Goal: Task Accomplishment & Management: Use online tool/utility

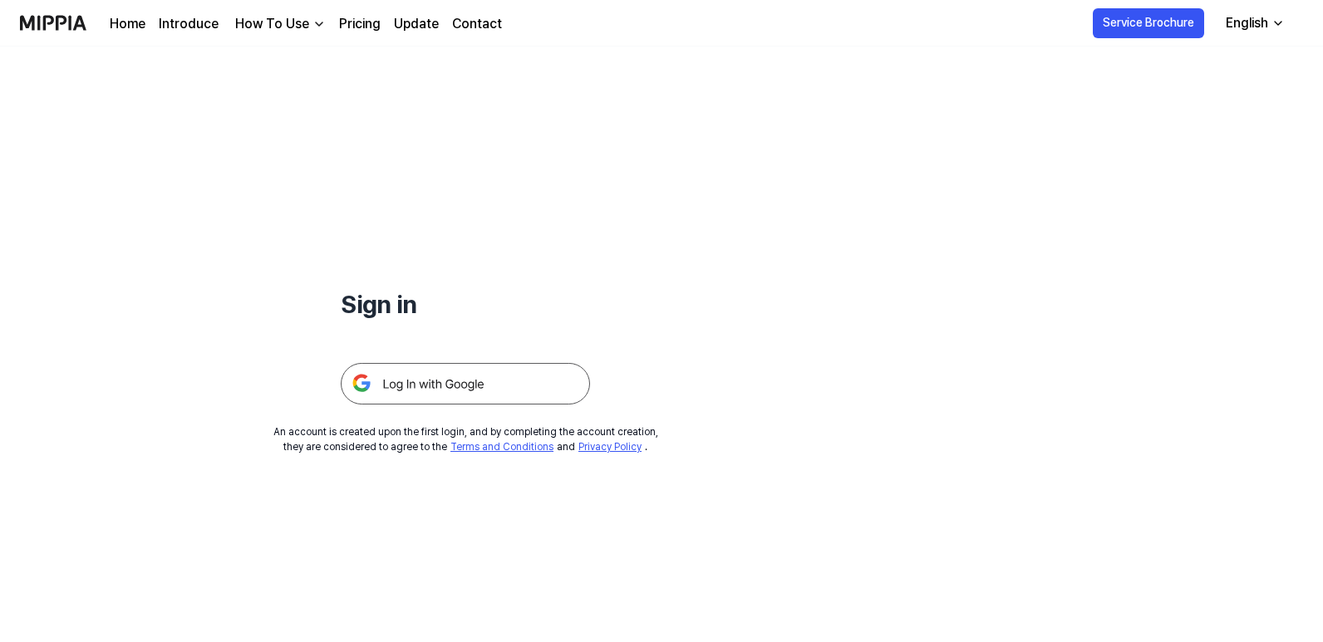
click at [534, 372] on img at bounding box center [465, 384] width 249 height 42
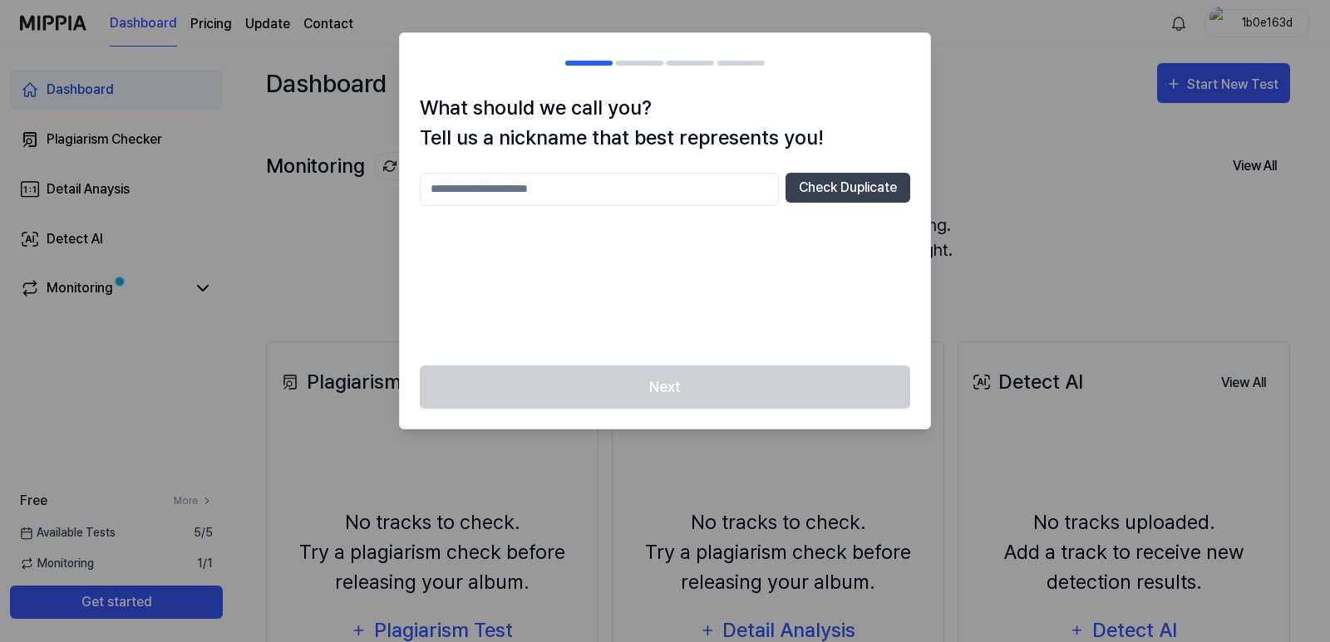
click at [720, 193] on input "text" at bounding box center [599, 189] width 359 height 33
type input "*"
type input "**********"
click at [670, 267] on div "**********" at bounding box center [665, 259] width 490 height 173
click at [861, 187] on button "Check Duplicate" at bounding box center [847, 188] width 125 height 30
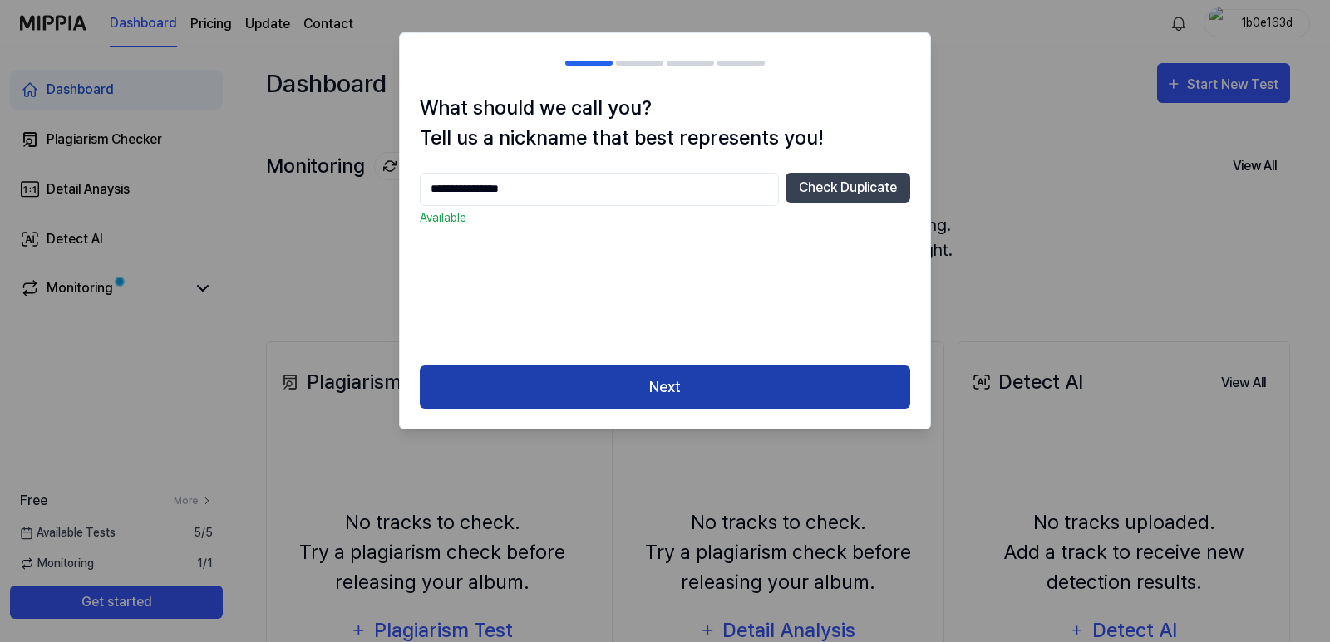
click at [666, 385] on button "Next" at bounding box center [665, 388] width 490 height 44
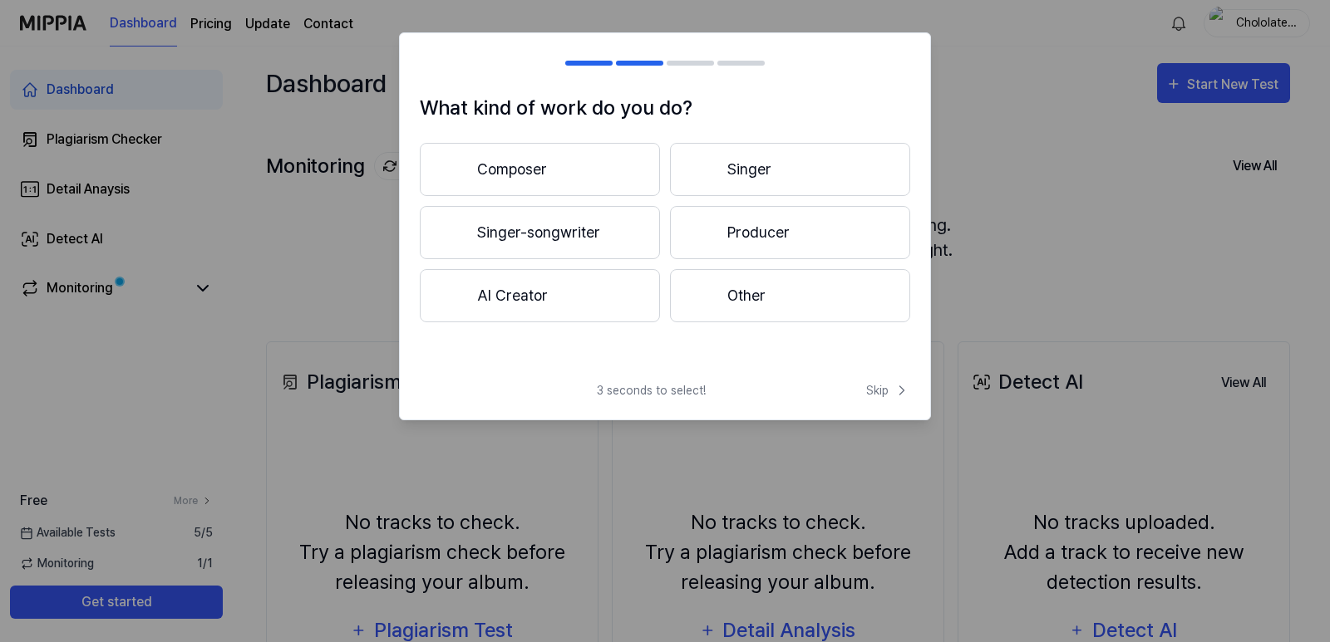
click at [617, 236] on button "Singer-songwriter" at bounding box center [540, 232] width 240 height 53
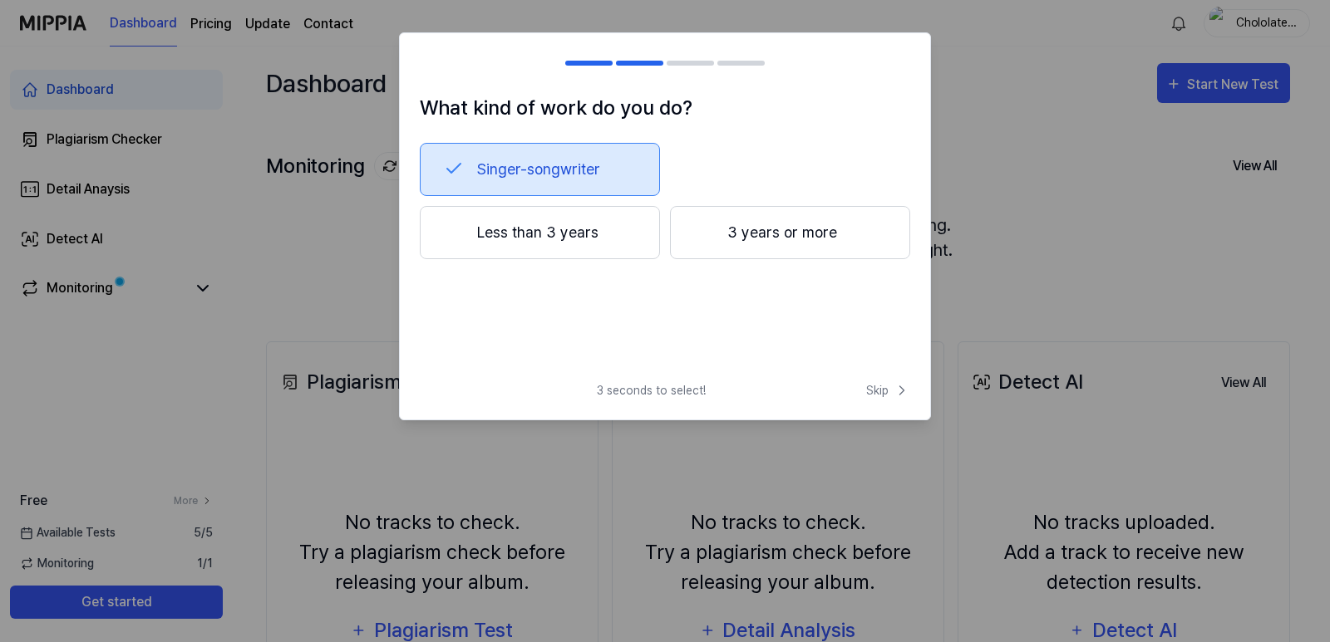
click at [704, 237] on div at bounding box center [704, 232] width 20 height 20
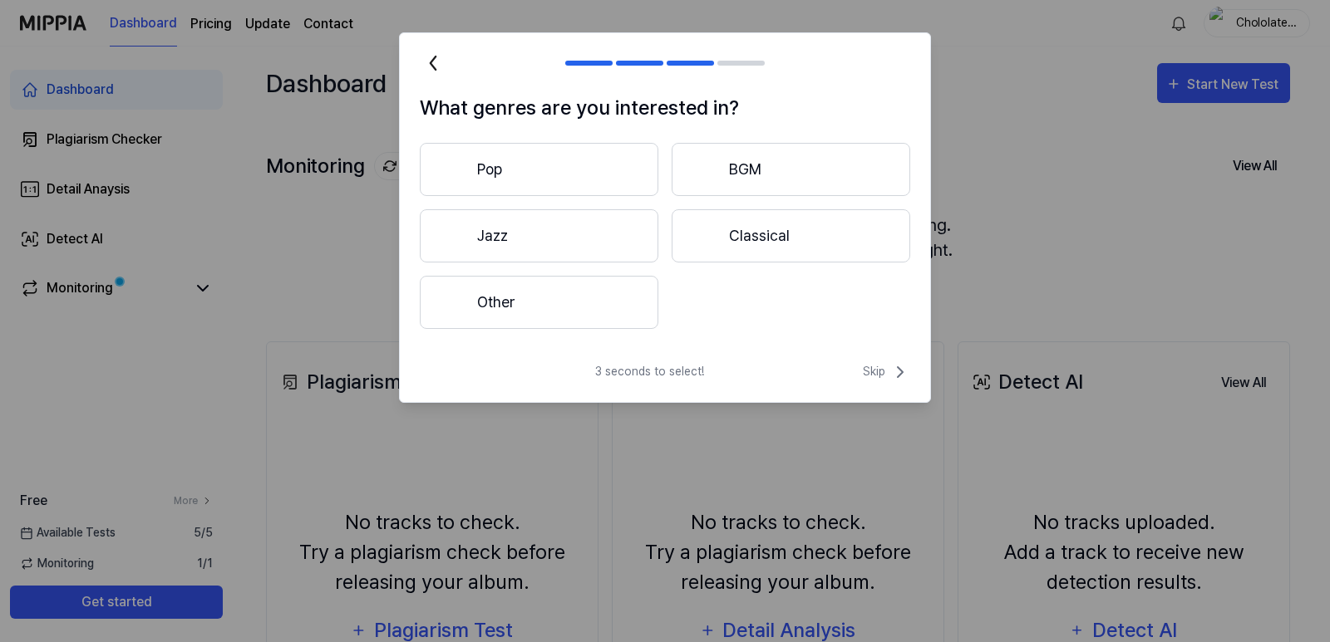
click at [551, 150] on button "Pop" at bounding box center [539, 169] width 238 height 53
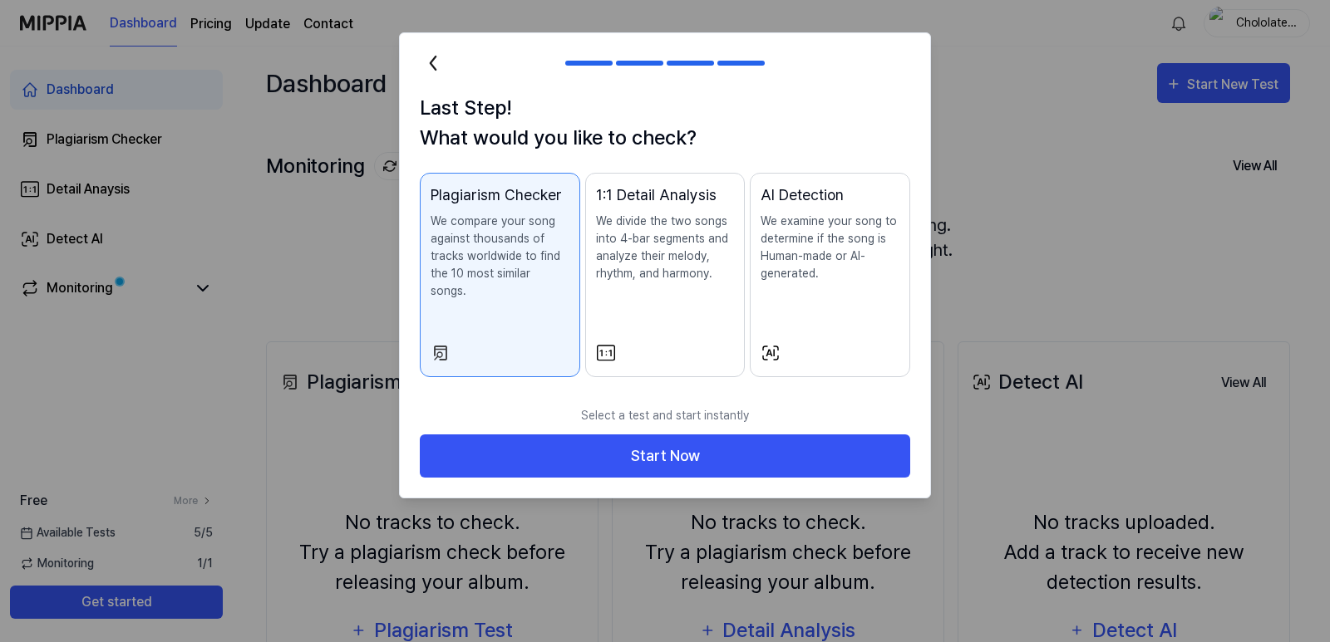
click at [510, 254] on p "We compare your song against thousands of tracks worldwide to find the 10 most …" at bounding box center [499, 256] width 139 height 87
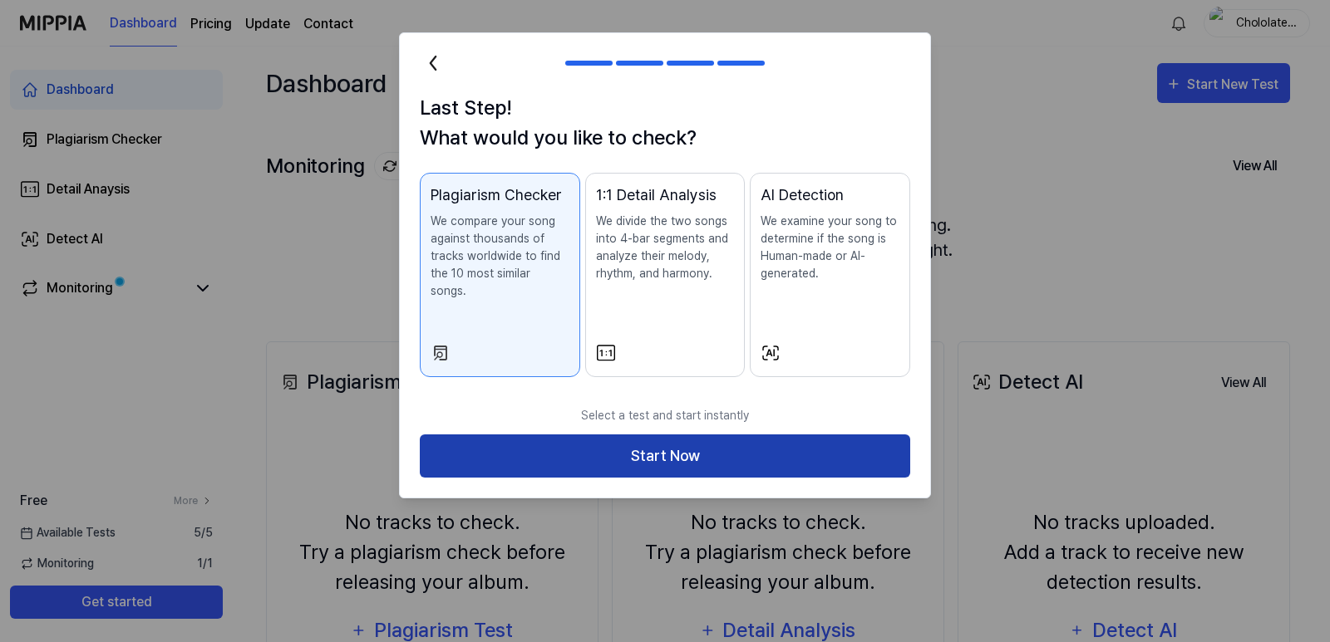
click at [731, 436] on button "Start Now" at bounding box center [665, 457] width 490 height 44
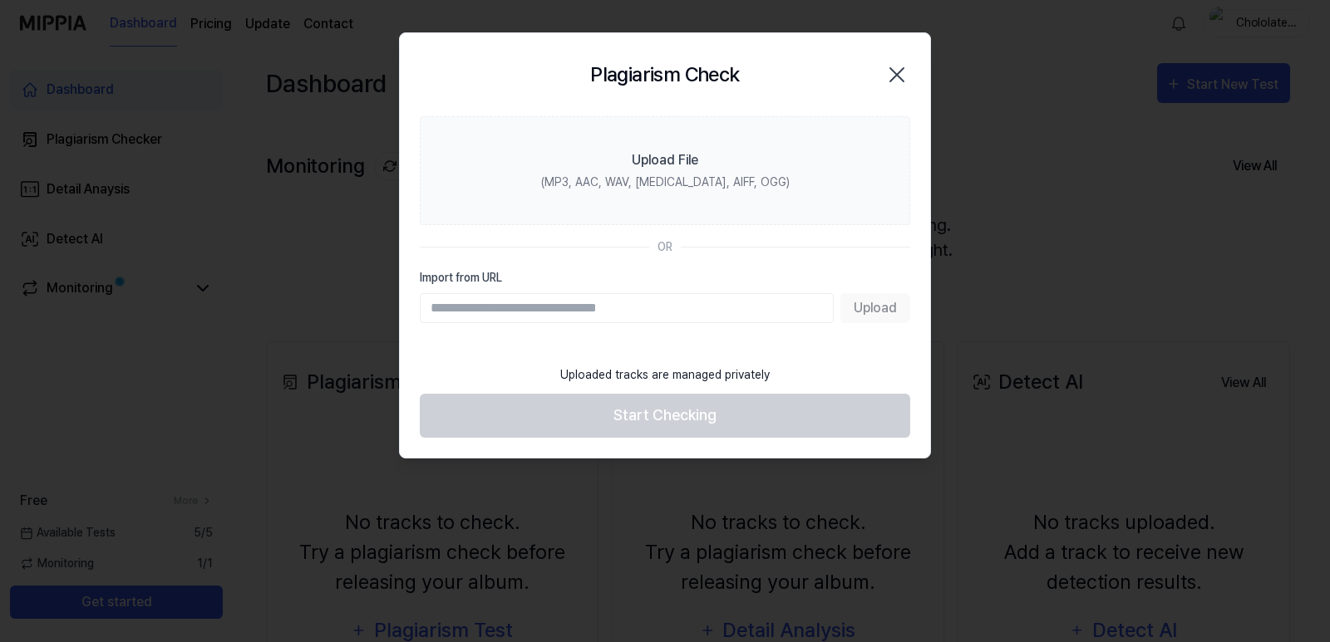
click at [702, 317] on input "Import from URL" at bounding box center [627, 308] width 414 height 30
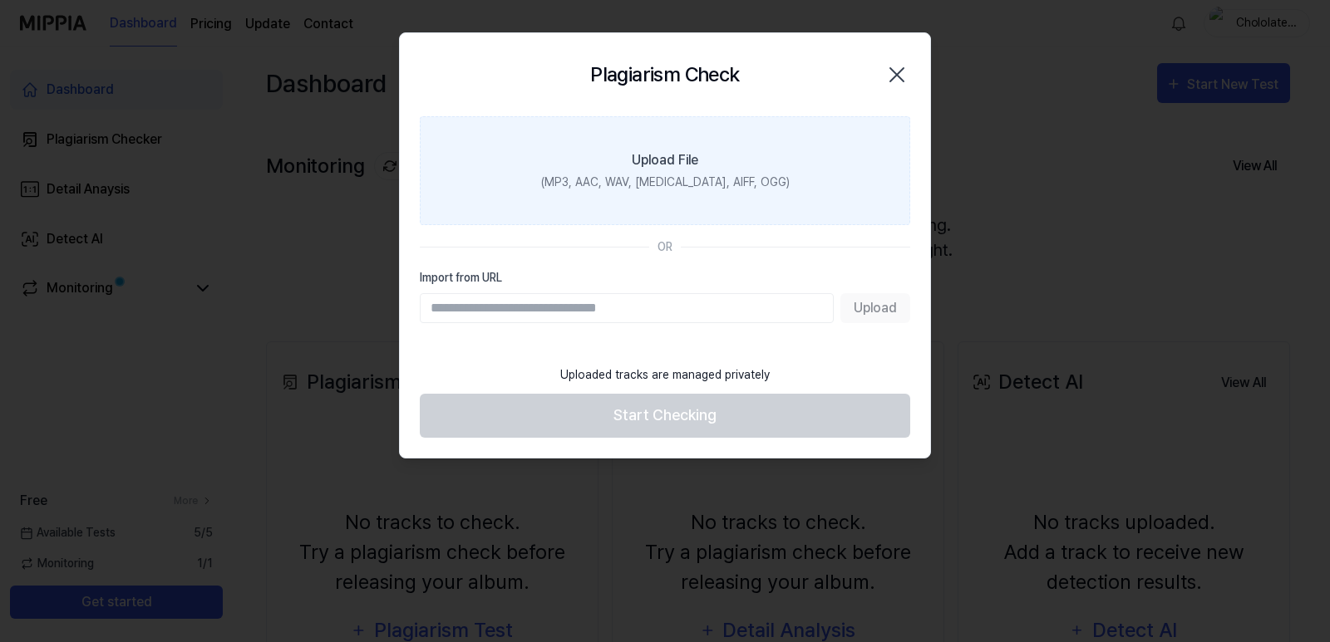
click at [689, 168] on div "Upload File" at bounding box center [665, 160] width 66 height 20
click at [0, 0] on input "Upload File (MP3, AAC, WAV, FLAC, AIFF, OGG)" at bounding box center [0, 0] width 0 height 0
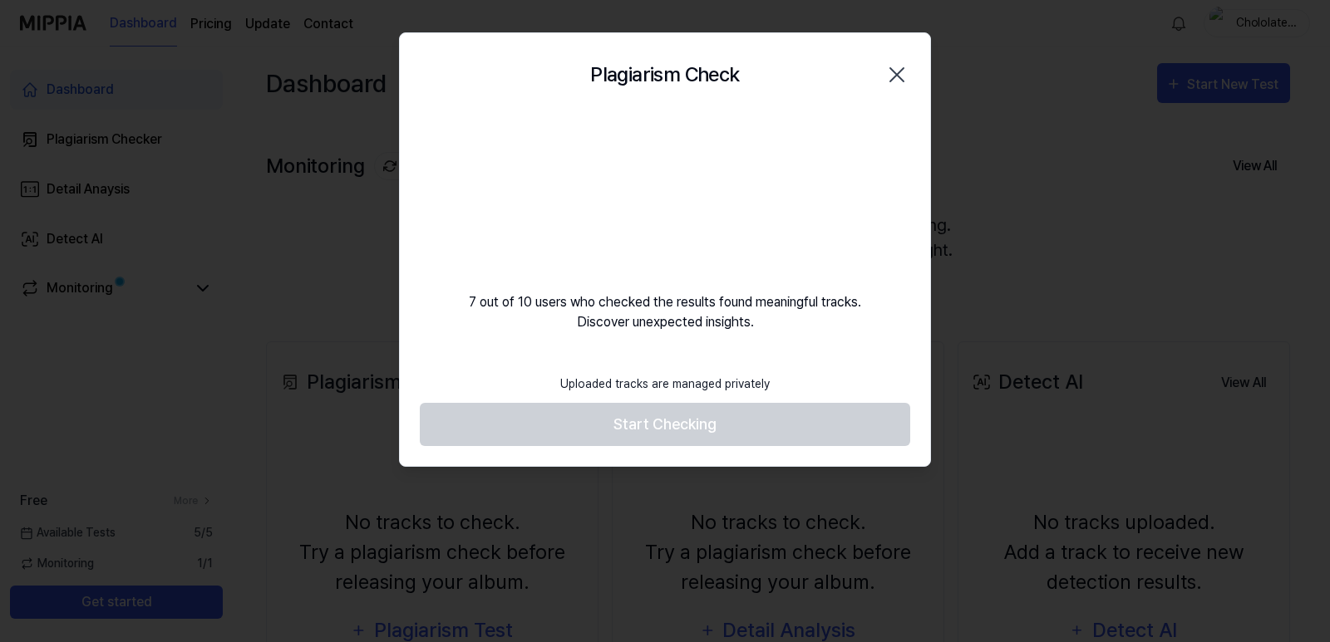
drag, startPoint x: 662, startPoint y: 177, endPoint x: 668, endPoint y: 400, distance: 222.8
click at [668, 400] on div "Plagiarism Check Close 7 out of 10 users who checked the results found meaningf…" at bounding box center [665, 249] width 532 height 435
drag, startPoint x: 715, startPoint y: 347, endPoint x: 714, endPoint y: 373, distance: 25.8
click at [715, 358] on div "Plagiarism Check Close 7 out of 10 users who checked the results found meaningf…" at bounding box center [665, 249] width 532 height 435
click at [752, 358] on div "Plagiarism Check Close 7 out of 10 users who checked the results found meaningf…" at bounding box center [665, 249] width 532 height 435
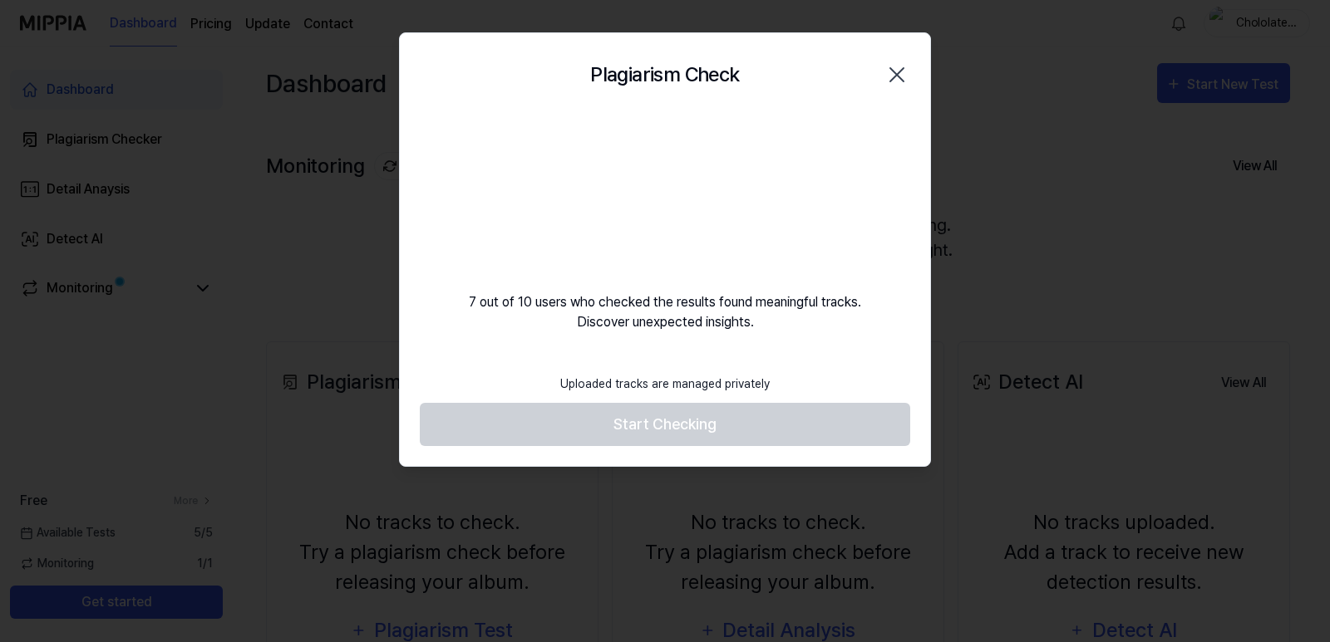
click at [538, 379] on footer "Uploaded tracks are managed privately Start Checking" at bounding box center [665, 406] width 490 height 81
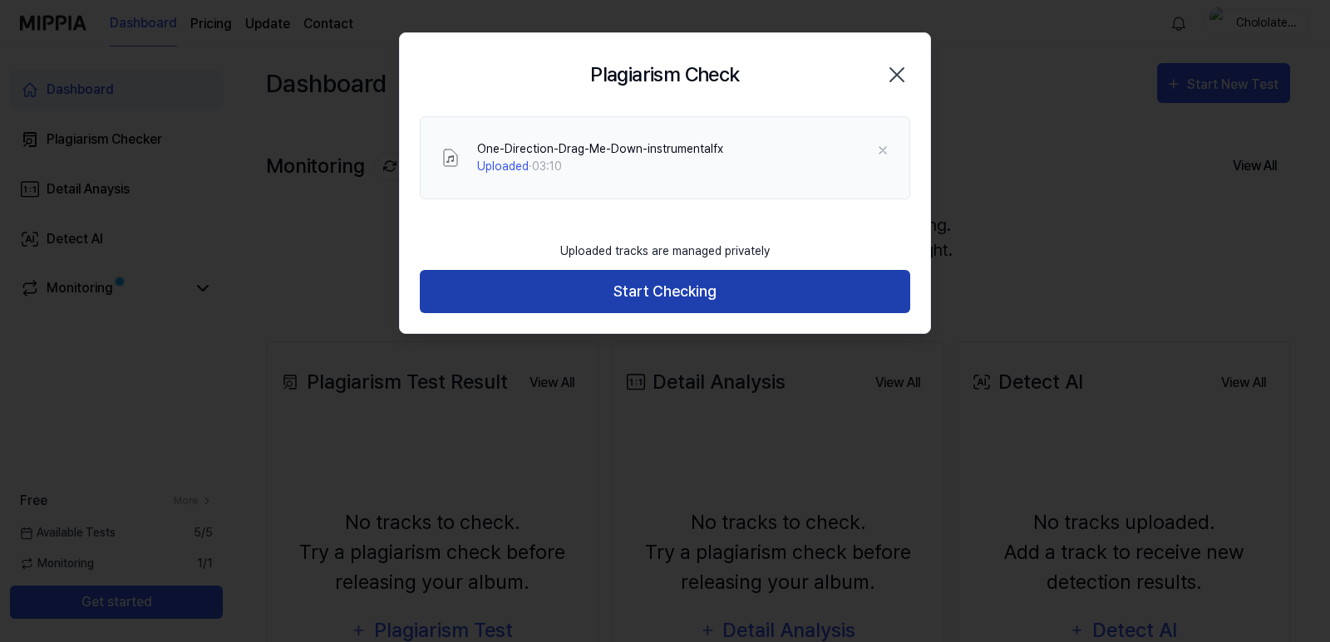
click at [740, 294] on button "Start Checking" at bounding box center [665, 292] width 490 height 44
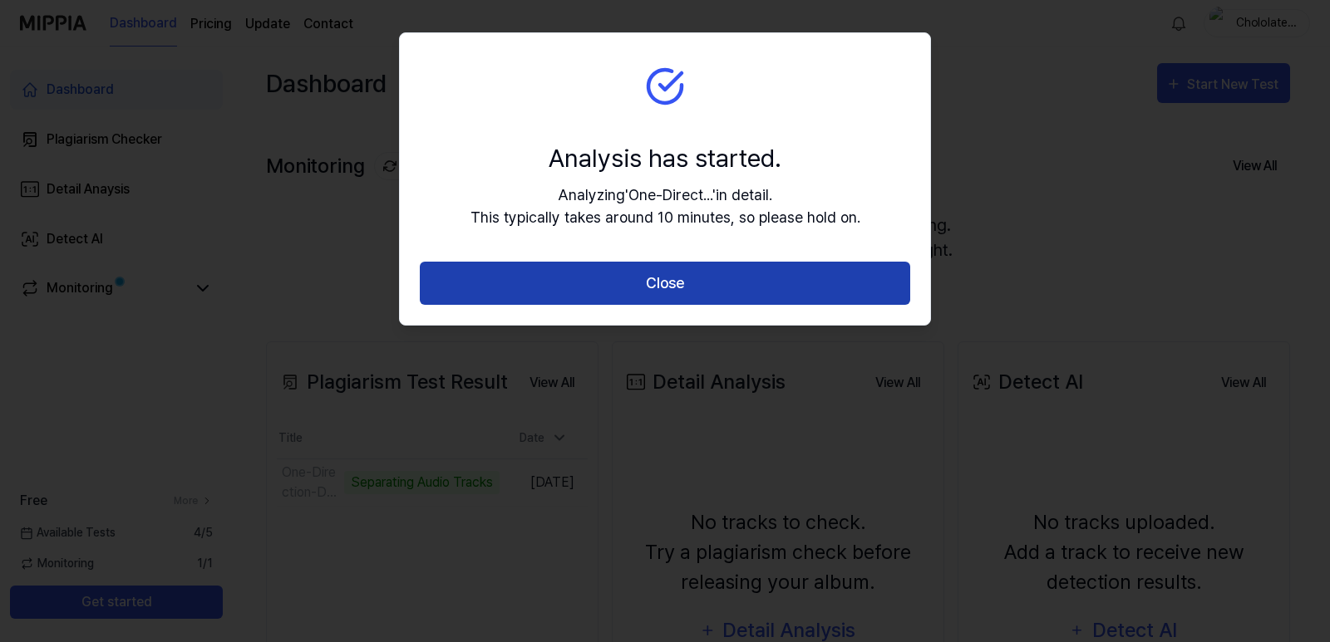
click at [665, 284] on button "Close" at bounding box center [665, 284] width 490 height 44
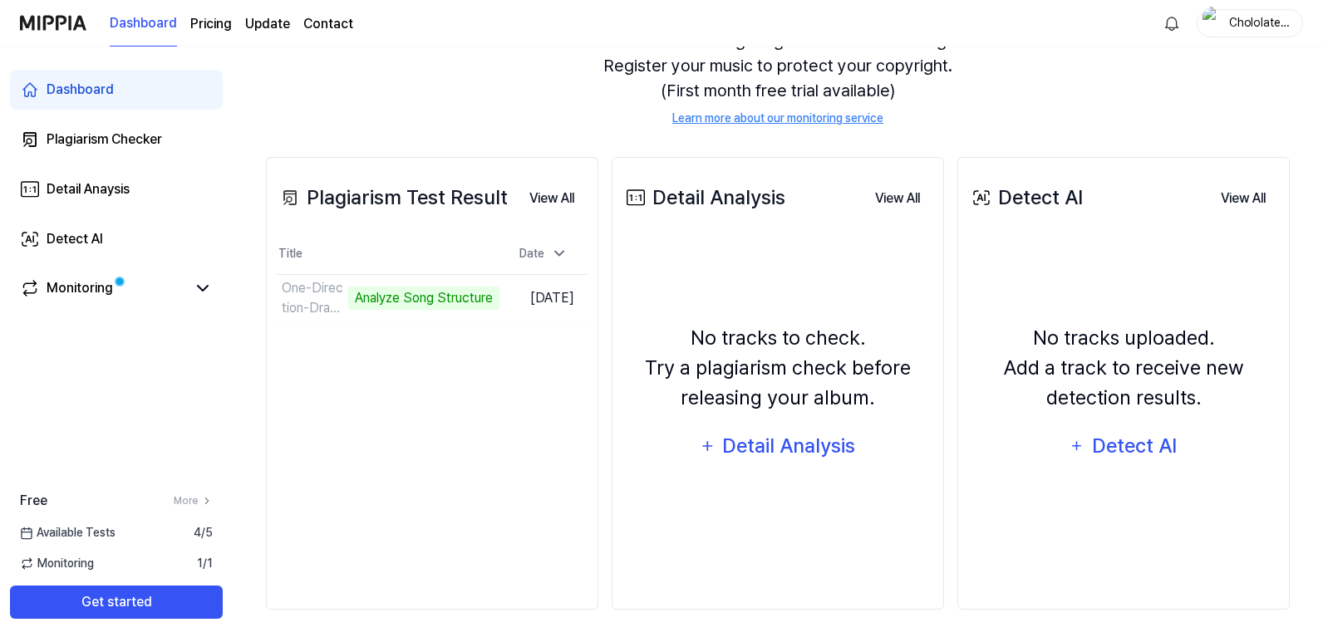
scroll to position [185, 0]
click at [555, 199] on button "View All" at bounding box center [551, 197] width 71 height 33
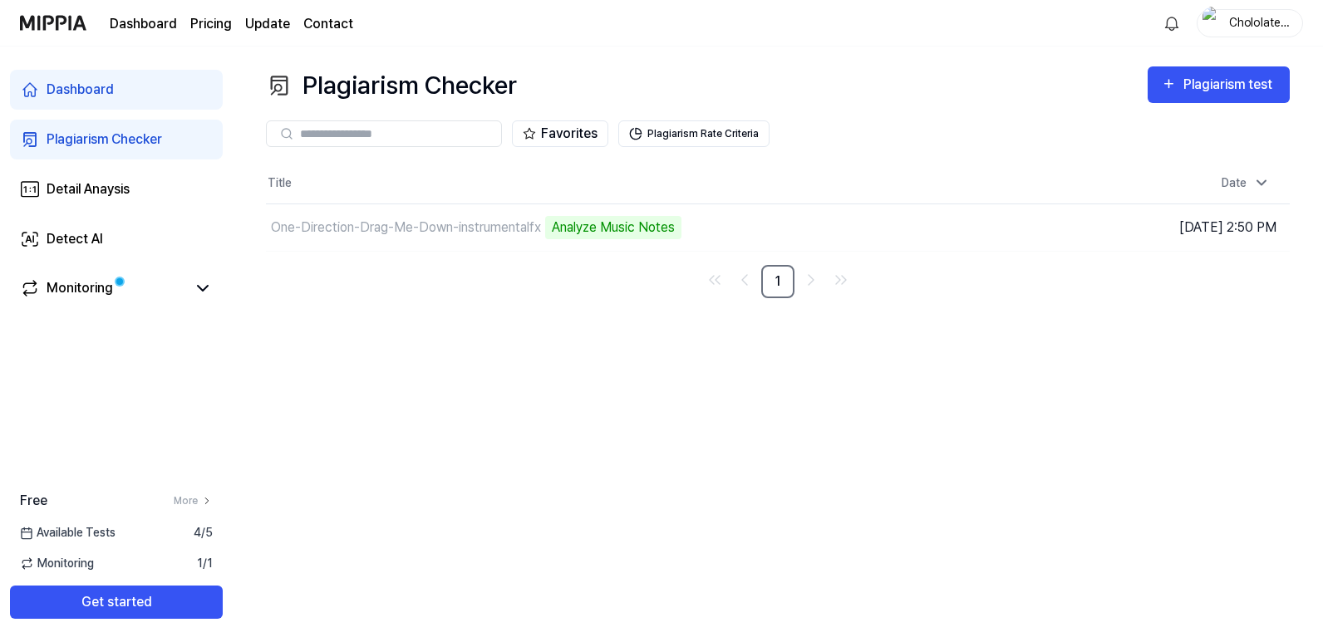
scroll to position [0, 0]
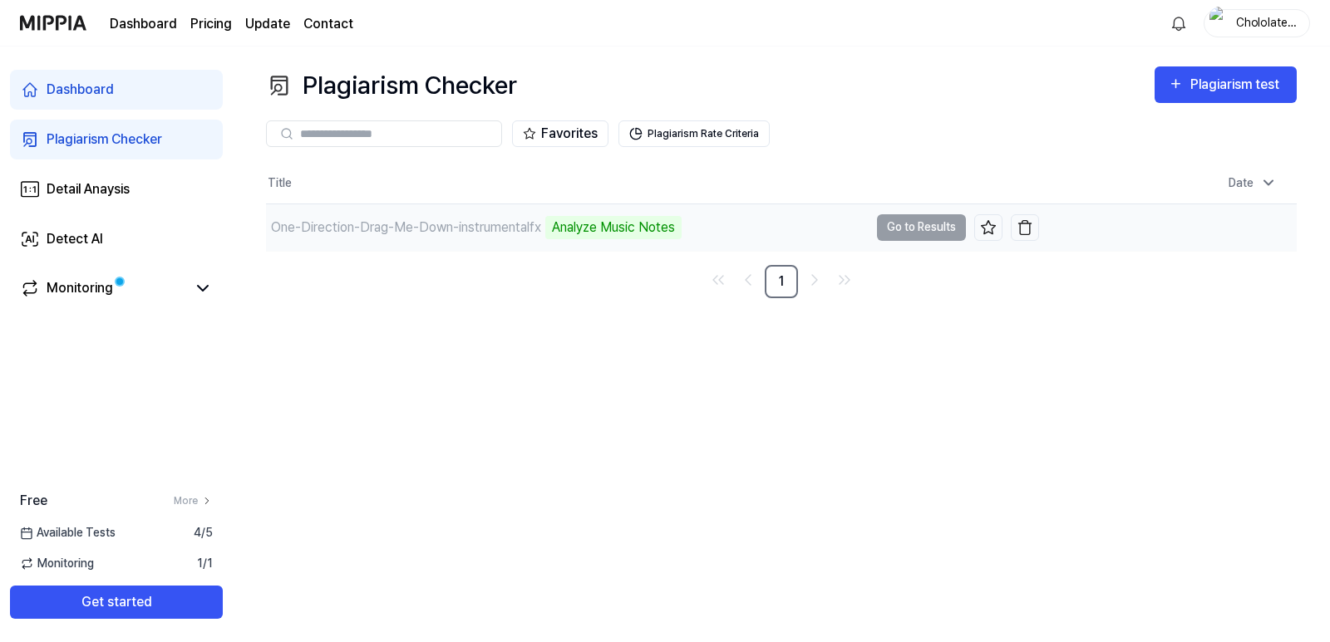
click at [928, 222] on td "One-Direction-Drag-Me-Down-instrumentalfx Analyze Music Notes Go to Results" at bounding box center [652, 227] width 773 height 47
click at [806, 280] on icon "Go to next page" at bounding box center [814, 280] width 20 height 20
click at [118, 287] on span at bounding box center [119, 282] width 11 height 11
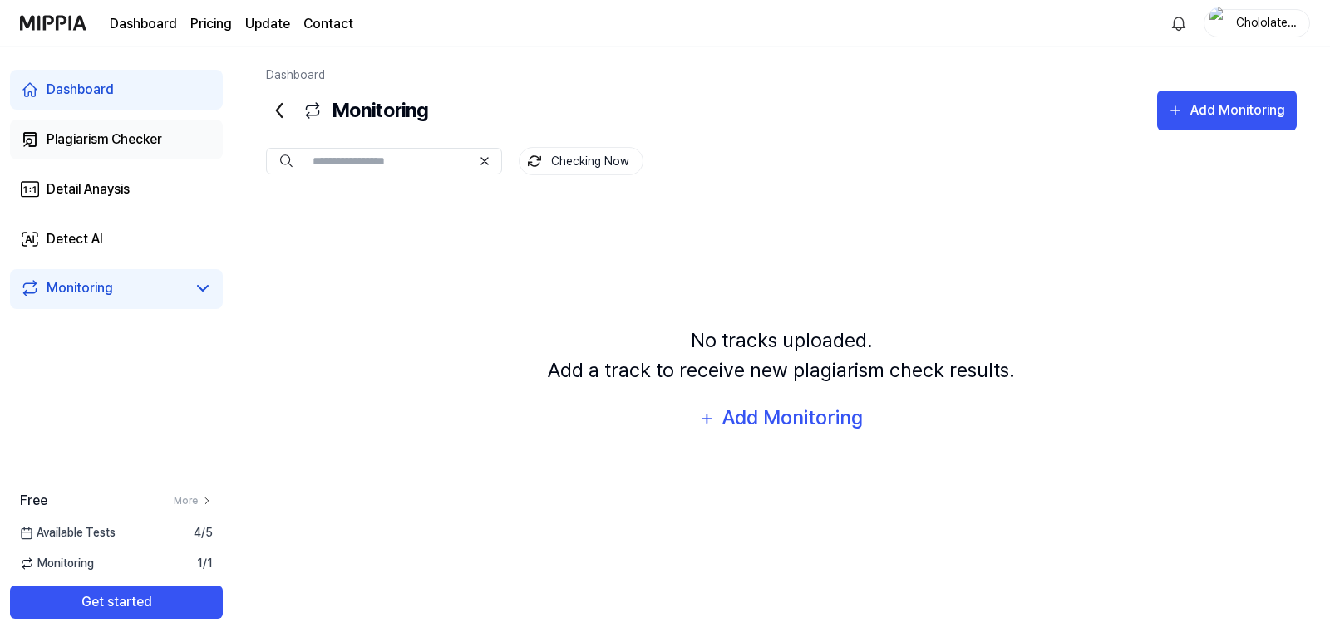
click at [104, 135] on div "Plagiarism Checker" at bounding box center [105, 140] width 116 height 20
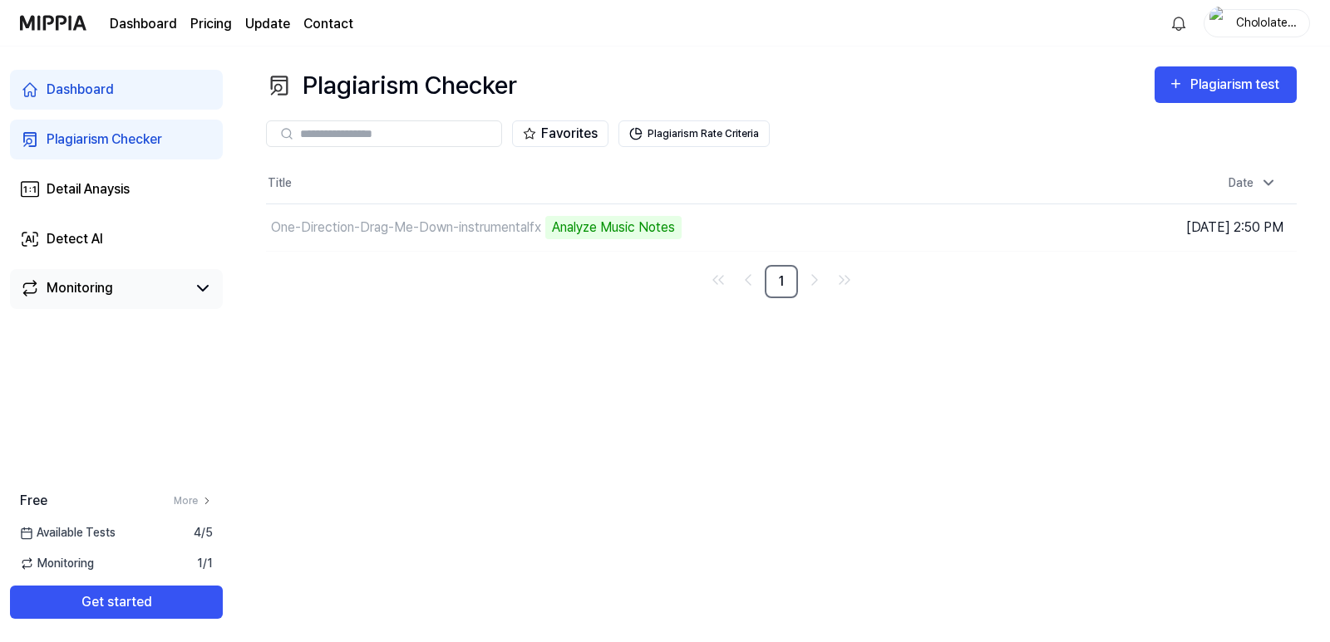
click at [163, 556] on div "Monitoring 1 / 1" at bounding box center [116, 563] width 233 height 17
click at [461, 213] on div "One-Direction-Drag-Me-Down-instrumentalfx Analyze Music Notes" at bounding box center [567, 227] width 602 height 47
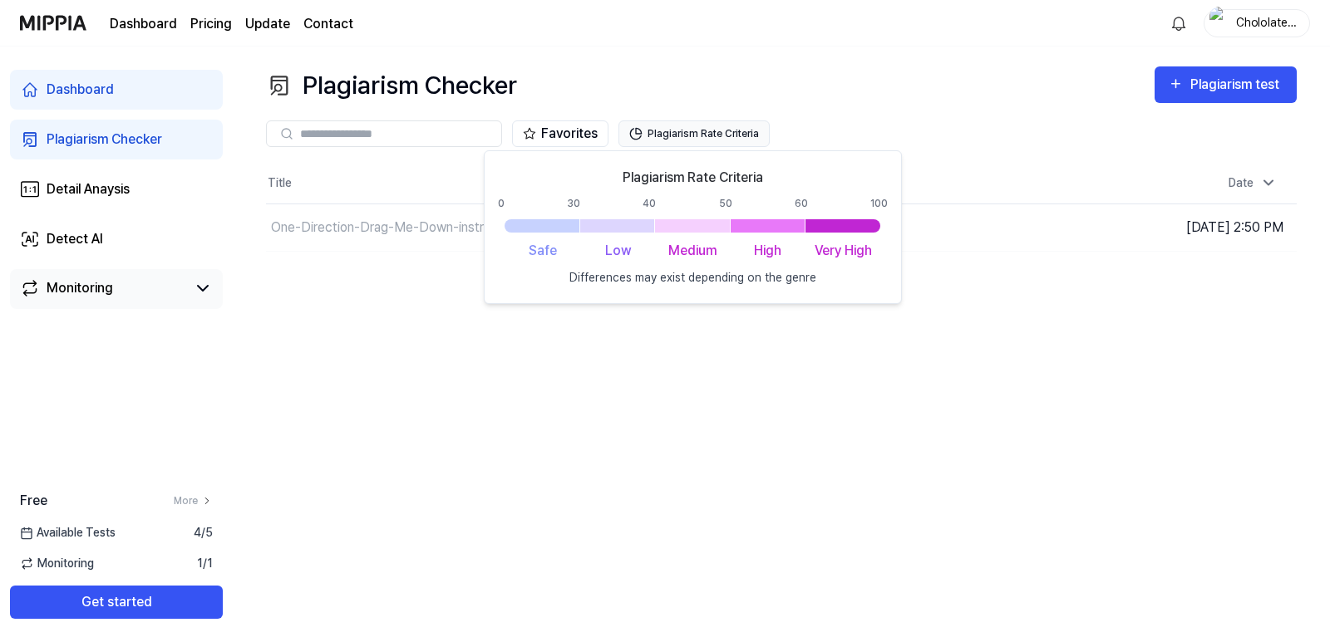
click at [711, 130] on button "Plagiarism Rate Criteria" at bounding box center [693, 133] width 151 height 27
click at [767, 342] on div "Plagiarism Checker Plagiarism test Plagiarism Checker Detail Analysis Detect AI…" at bounding box center [781, 345] width 1097 height 596
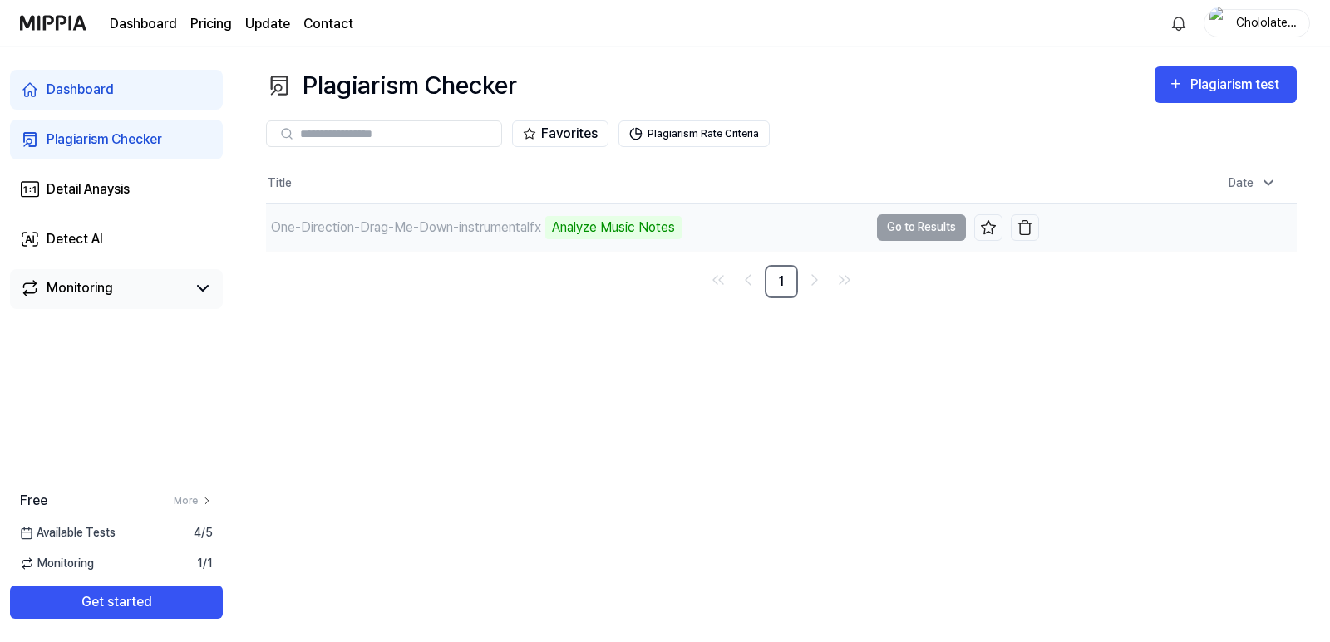
click at [603, 224] on div "Analyze Music Notes" at bounding box center [613, 227] width 136 height 23
click at [412, 216] on div "One-Direction-Drag-Me-Down-instrumentalfx Analyze Music Notes" at bounding box center [473, 227] width 415 height 23
click at [917, 224] on td "One-Direction-Drag-Me-Down-instrumentalfx Analyze Music Notes Go to Results" at bounding box center [652, 227] width 773 height 47
click at [118, 284] on link "Monitoring" at bounding box center [103, 288] width 166 height 20
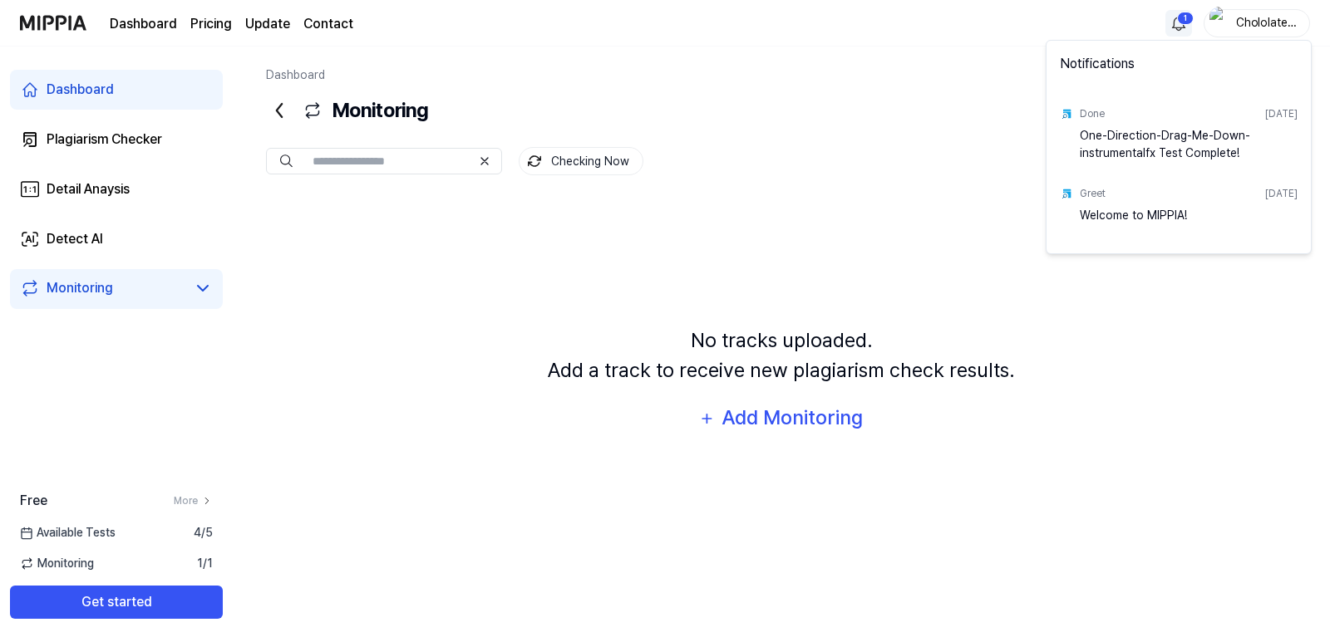
click at [1173, 27] on html "Dashboard Pricing Update Contact 1 Chololatebrownie Dashboard Plagiarism Checke…" at bounding box center [665, 321] width 1330 height 642
click at [1089, 113] on div "Done" at bounding box center [1091, 113] width 25 height 15
click at [1099, 143] on div "One-Direction-Drag-Me-Down-instrumentalfx Test Complete!" at bounding box center [1188, 143] width 218 height 33
click at [106, 133] on html "Dashboard Pricing Update Contact Chololatebrownie Dashboard Plagiarism Checker …" at bounding box center [665, 321] width 1330 height 642
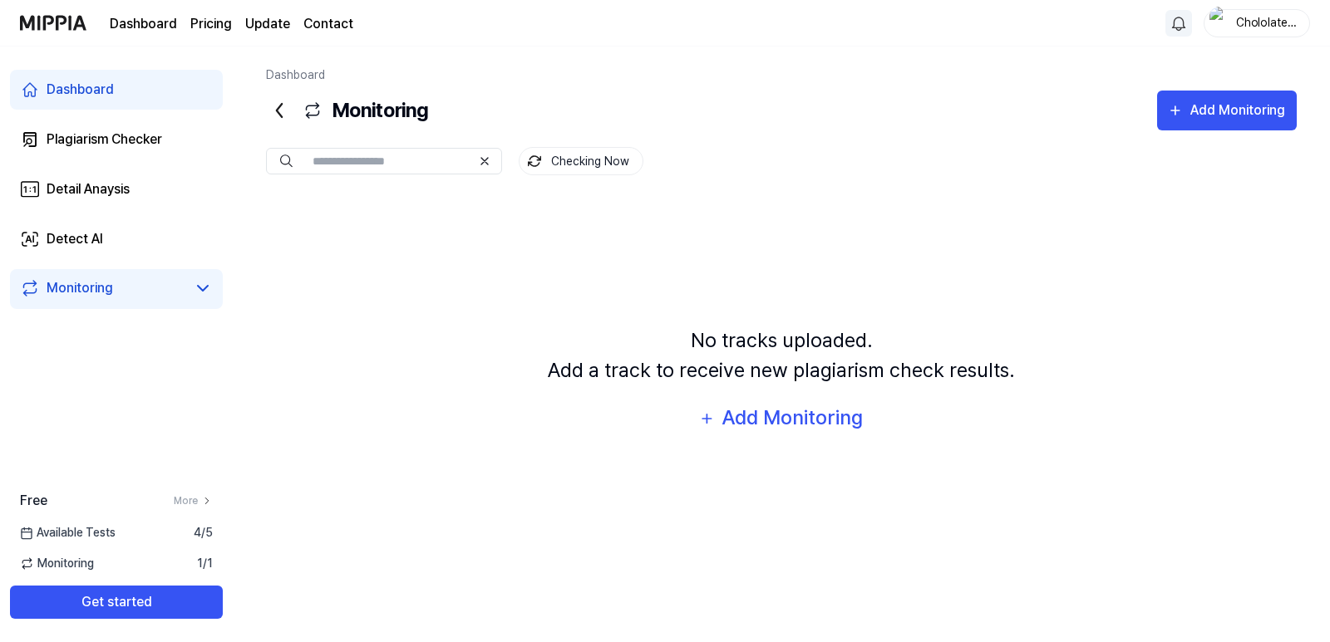
click at [101, 86] on div "Dashboard" at bounding box center [80, 90] width 67 height 20
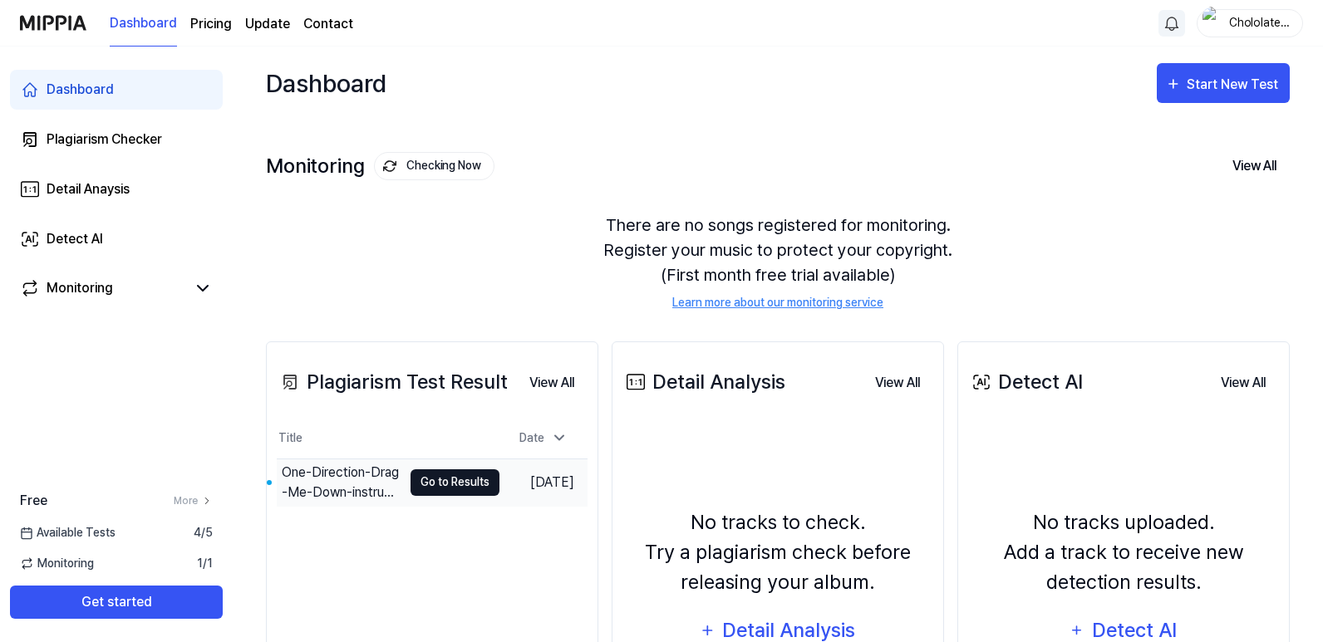
click at [427, 484] on button "Go to Results" at bounding box center [455, 483] width 89 height 27
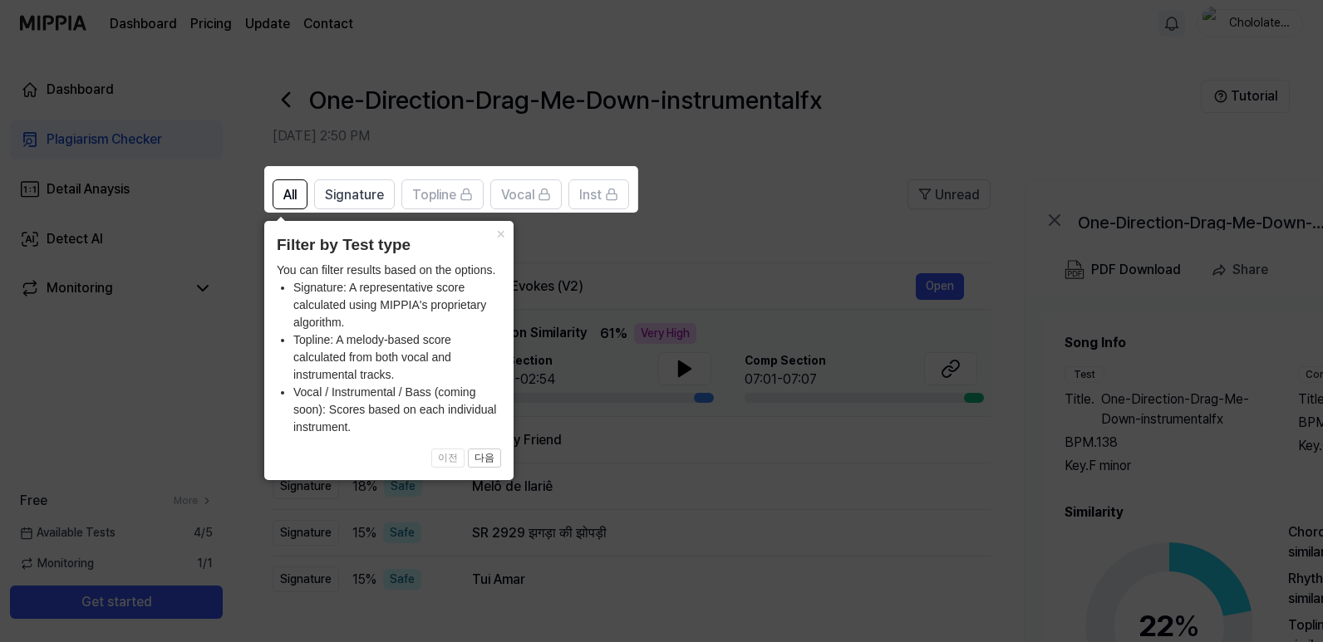
scroll to position [83, 0]
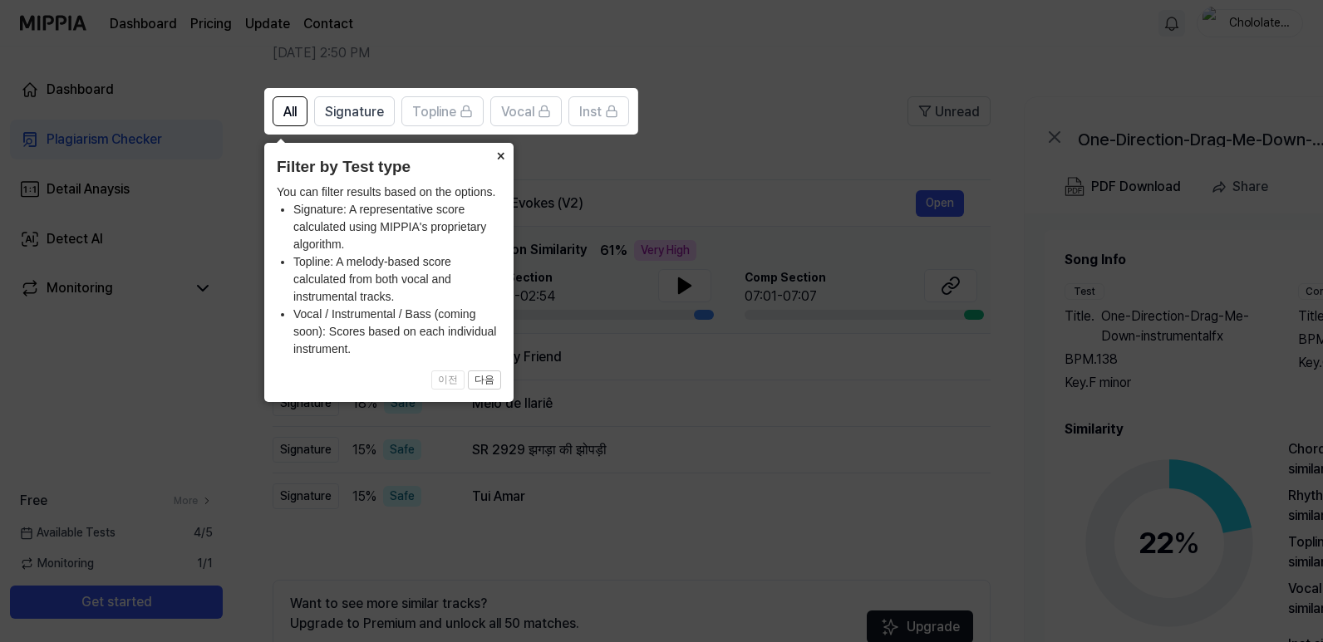
click at [494, 150] on button "×" at bounding box center [500, 154] width 27 height 23
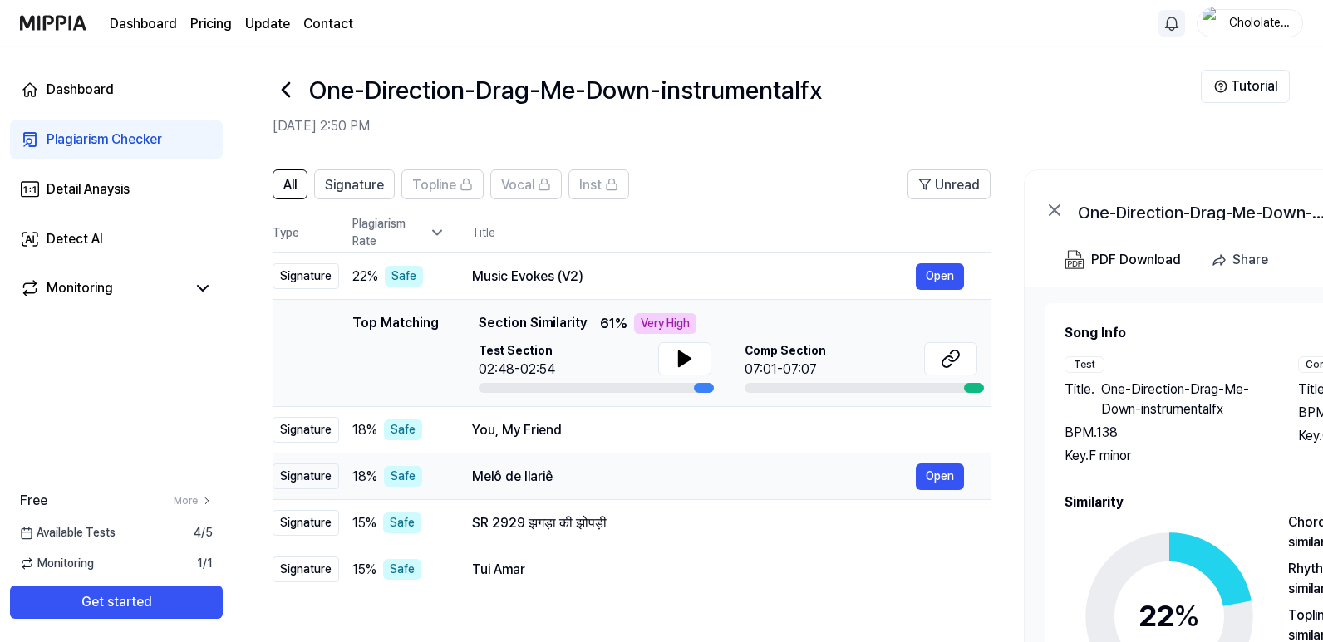
scroll to position [0, 0]
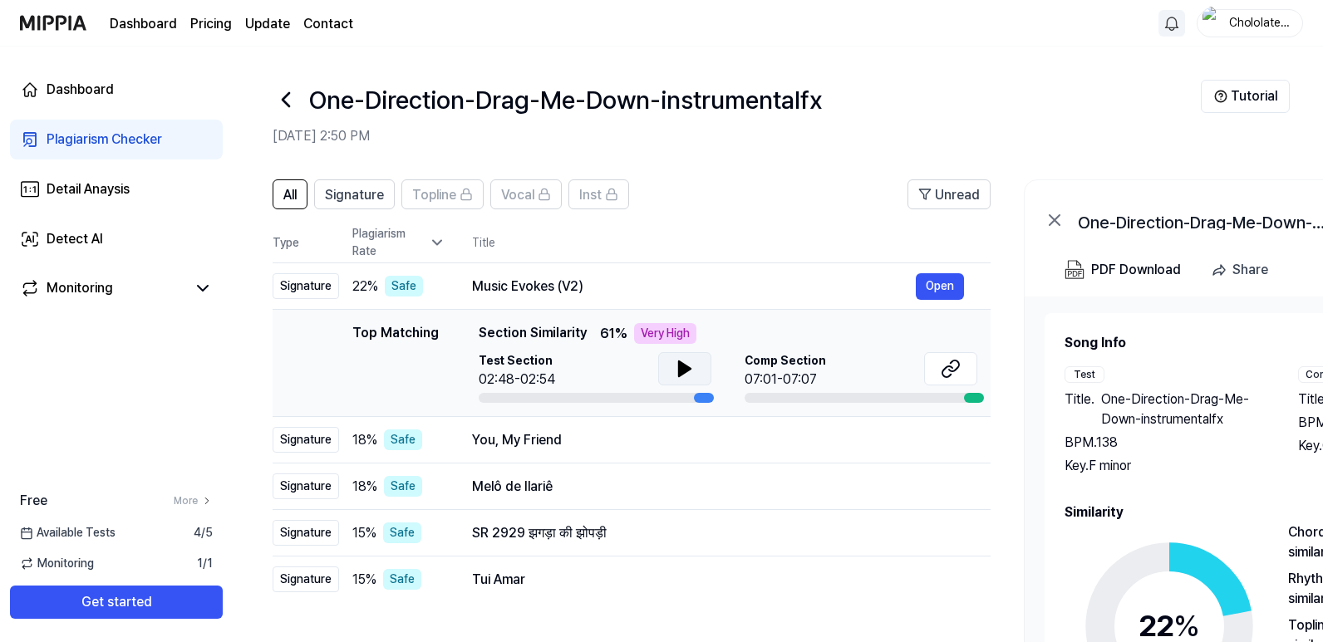
click at [683, 363] on icon at bounding box center [685, 369] width 20 height 20
click at [980, 398] on div at bounding box center [974, 398] width 20 height 10
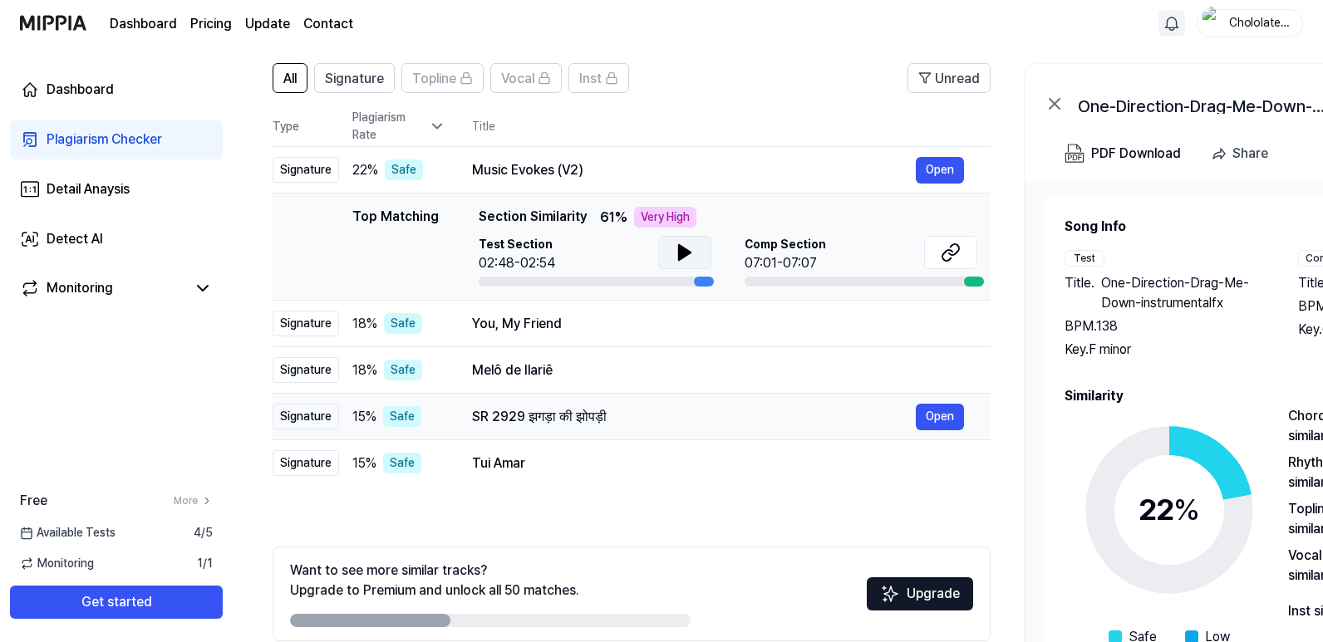
scroll to position [166, 0]
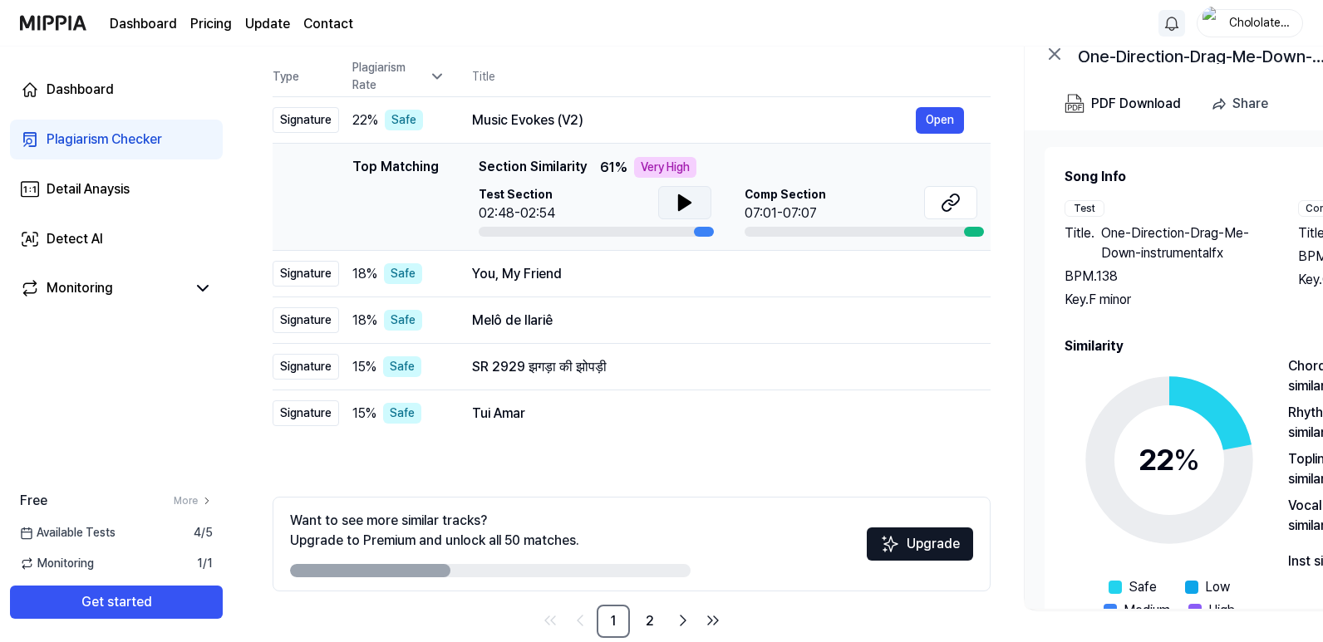
drag, startPoint x: 380, startPoint y: 166, endPoint x: 666, endPoint y: 166, distance: 285.9
click at [666, 166] on div "Top Matching Top Matching Section Similarity 61 % Very High Test Section 02:48-…" at bounding box center [631, 197] width 691 height 80
click at [578, 169] on span "Section Similarity" at bounding box center [533, 167] width 108 height 21
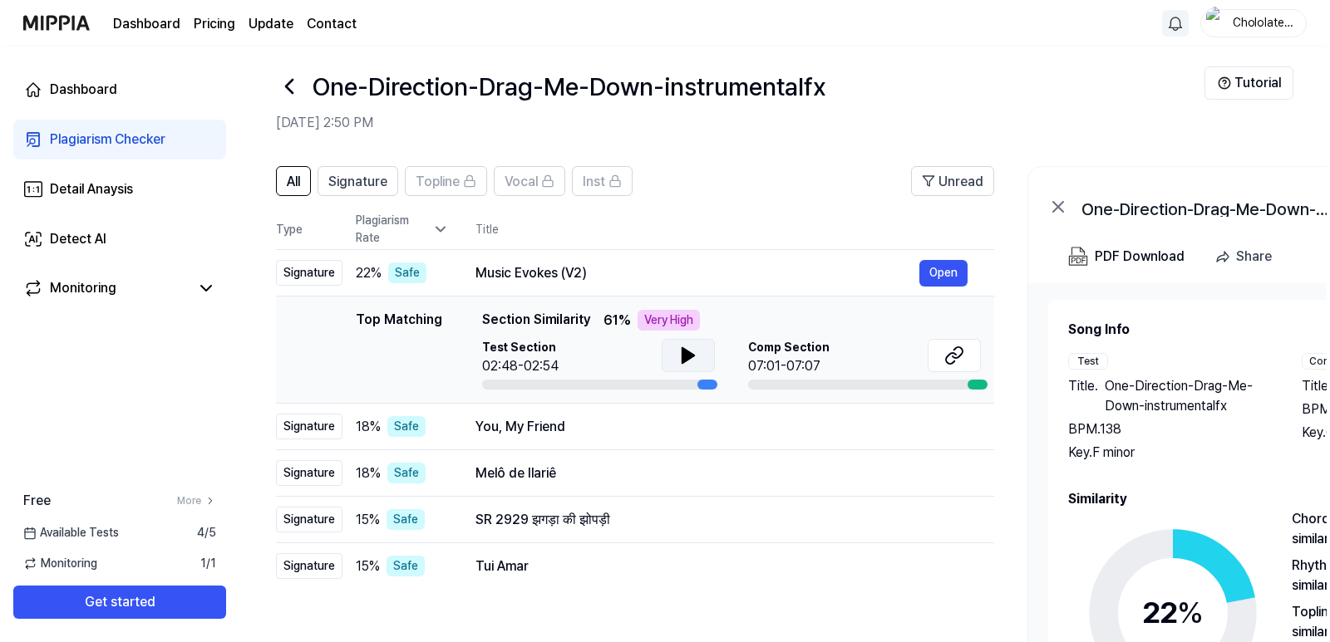
scroll to position [0, 0]
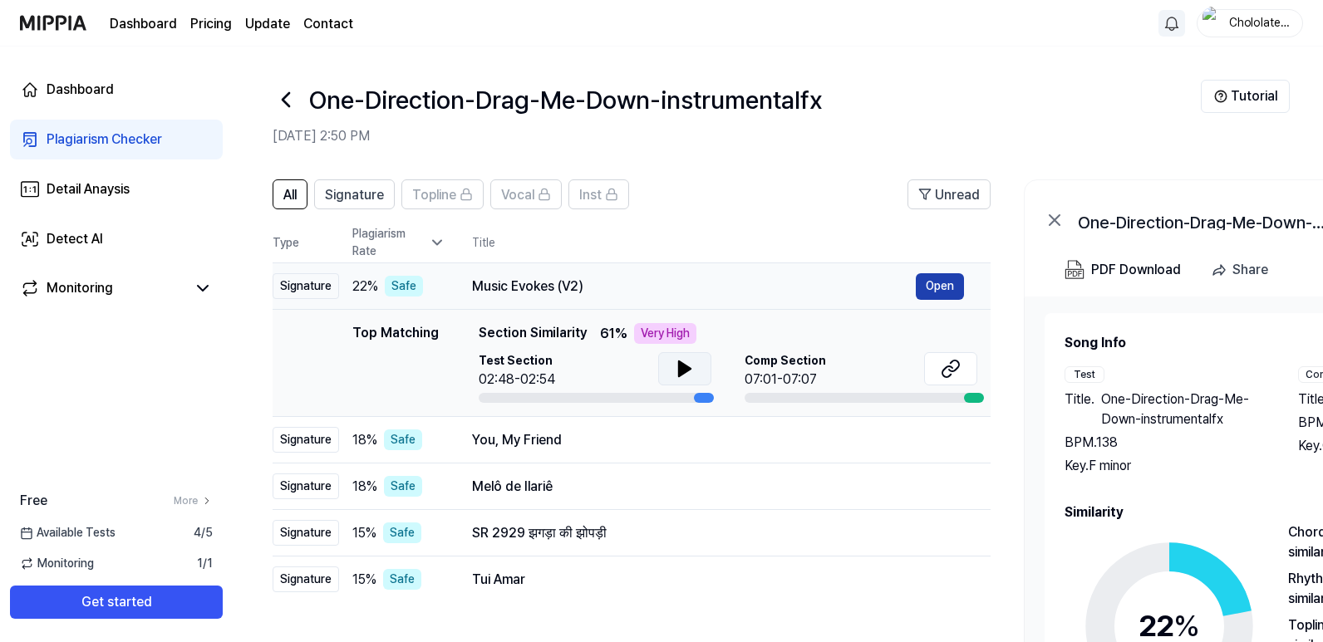
click at [931, 289] on button "Open" at bounding box center [940, 286] width 48 height 27
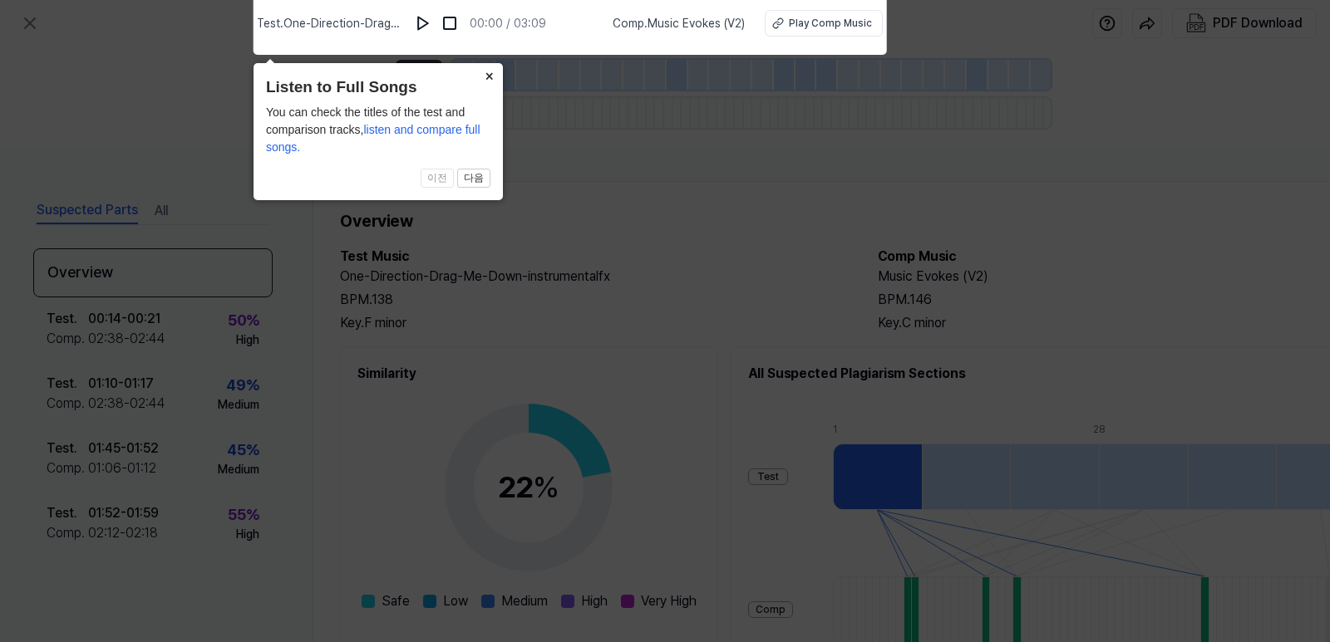
click at [492, 79] on button "×" at bounding box center [489, 74] width 27 height 23
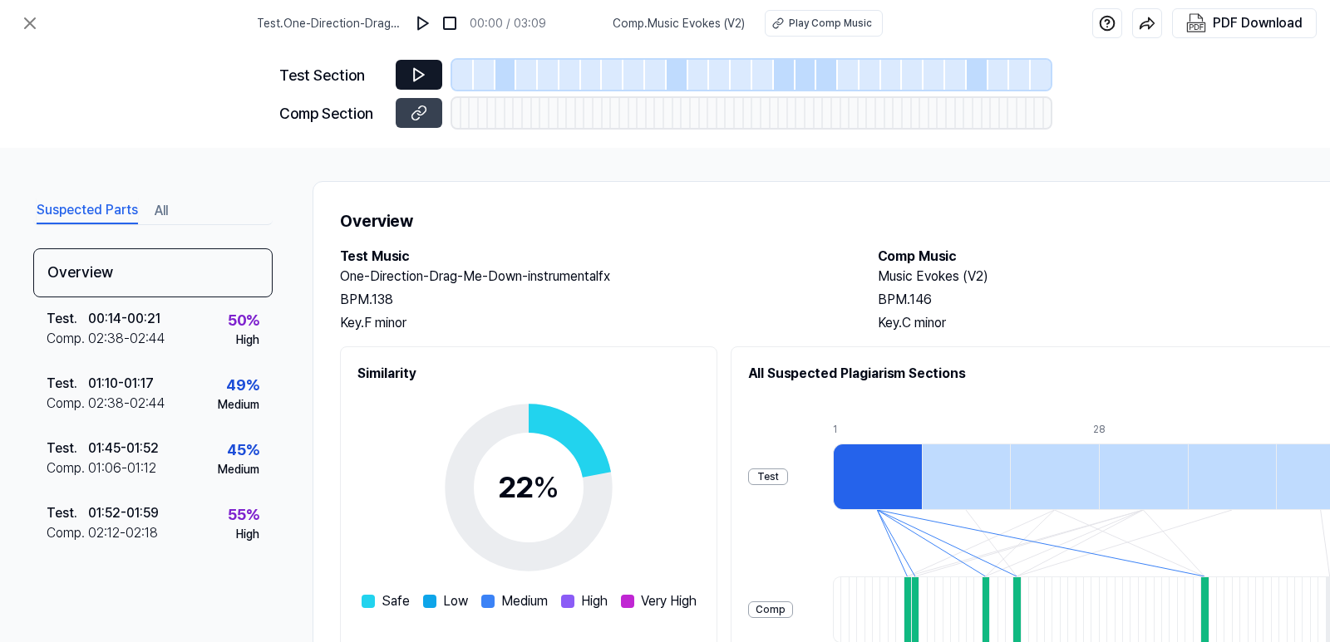
click at [423, 76] on icon at bounding box center [419, 74] width 17 height 17
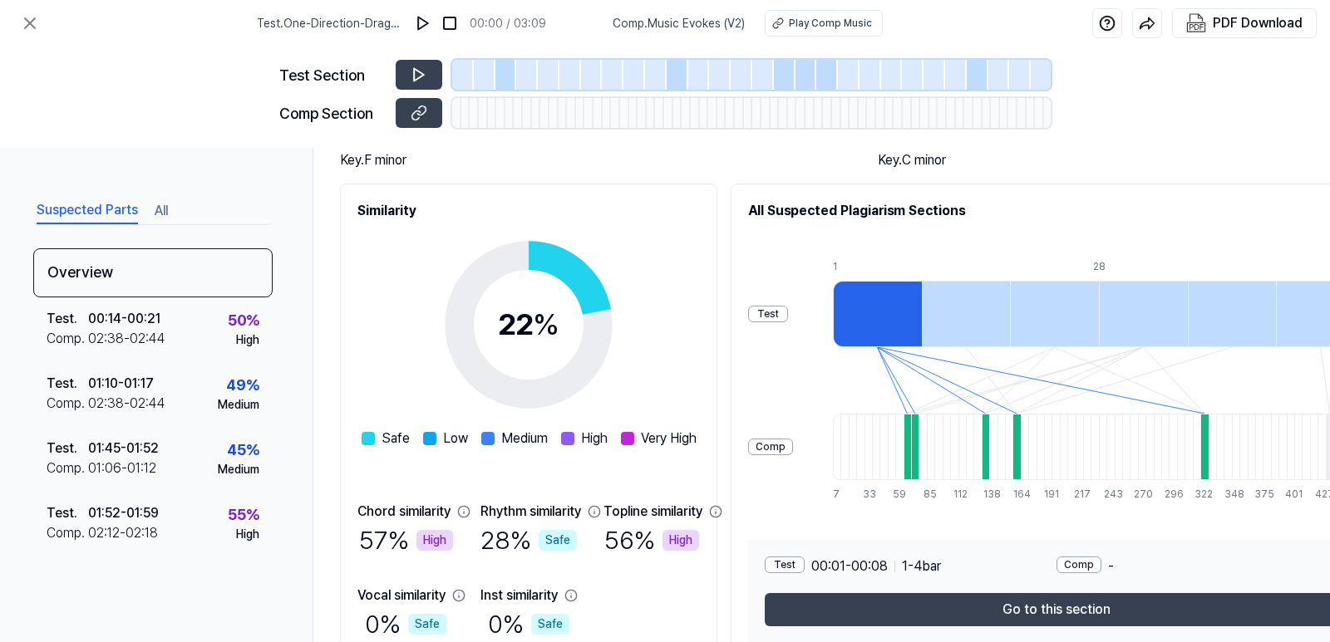
scroll to position [166, 0]
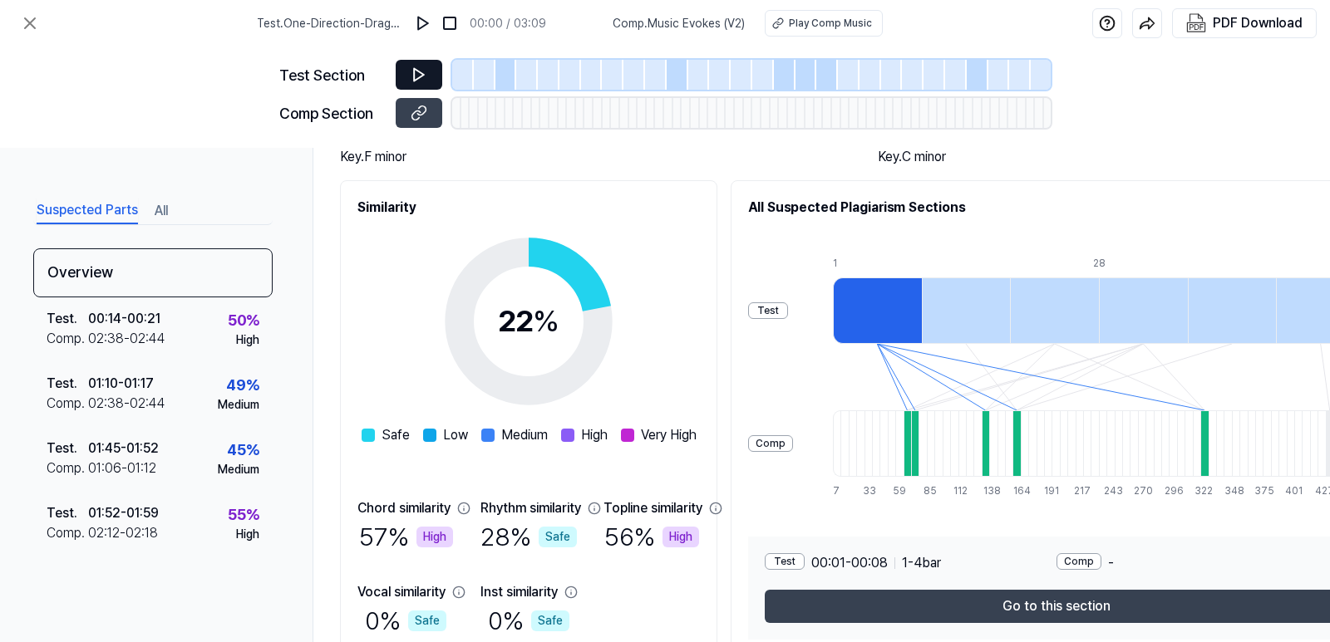
click at [419, 69] on icon at bounding box center [419, 74] width 17 height 17
click at [671, 71] on div at bounding box center [677, 75] width 22 height 30
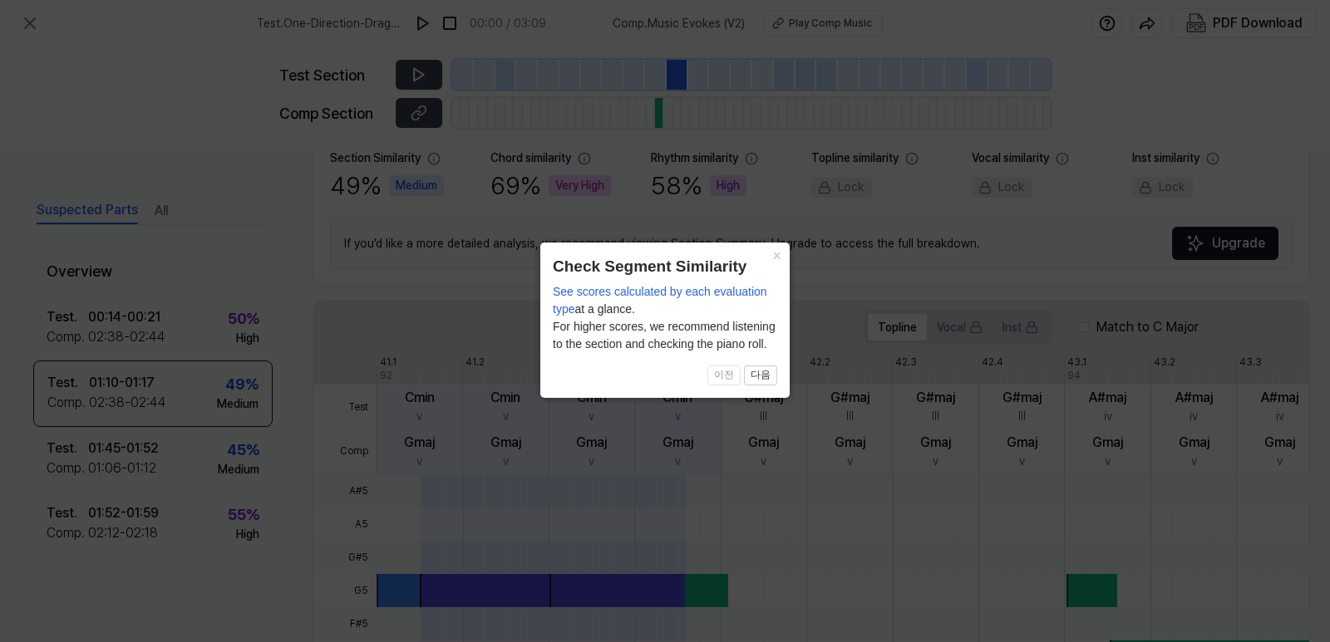
scroll to position [451, 0]
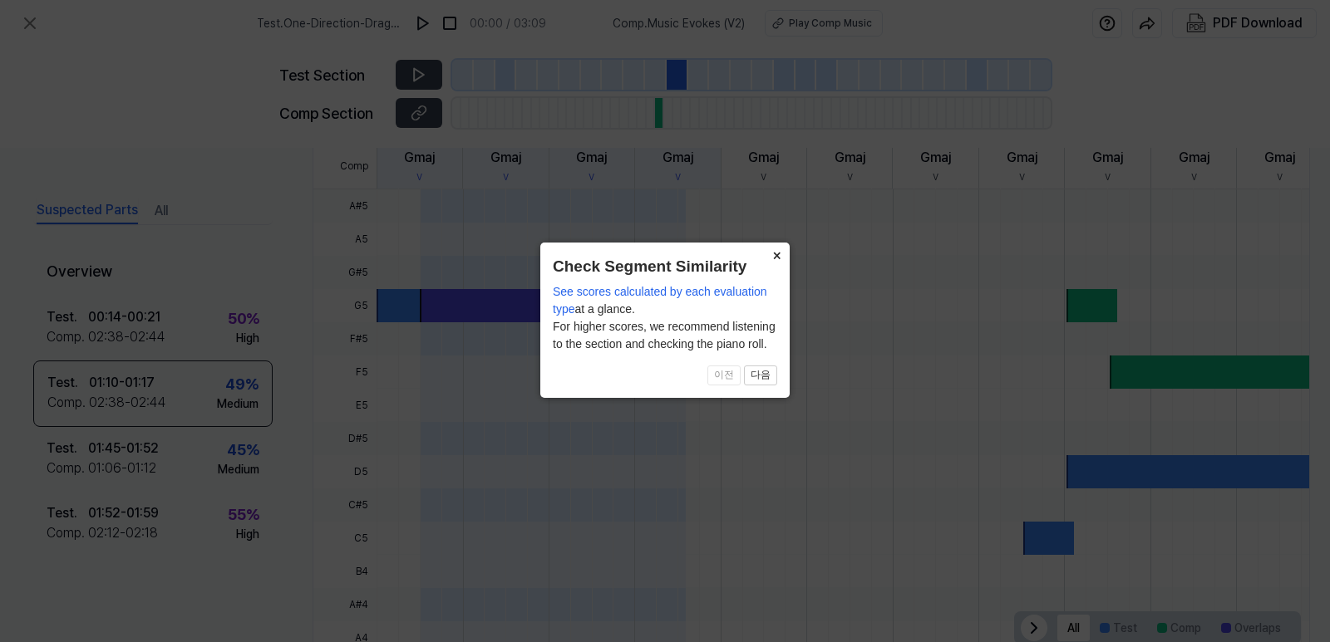
click at [782, 258] on button "×" at bounding box center [776, 254] width 27 height 23
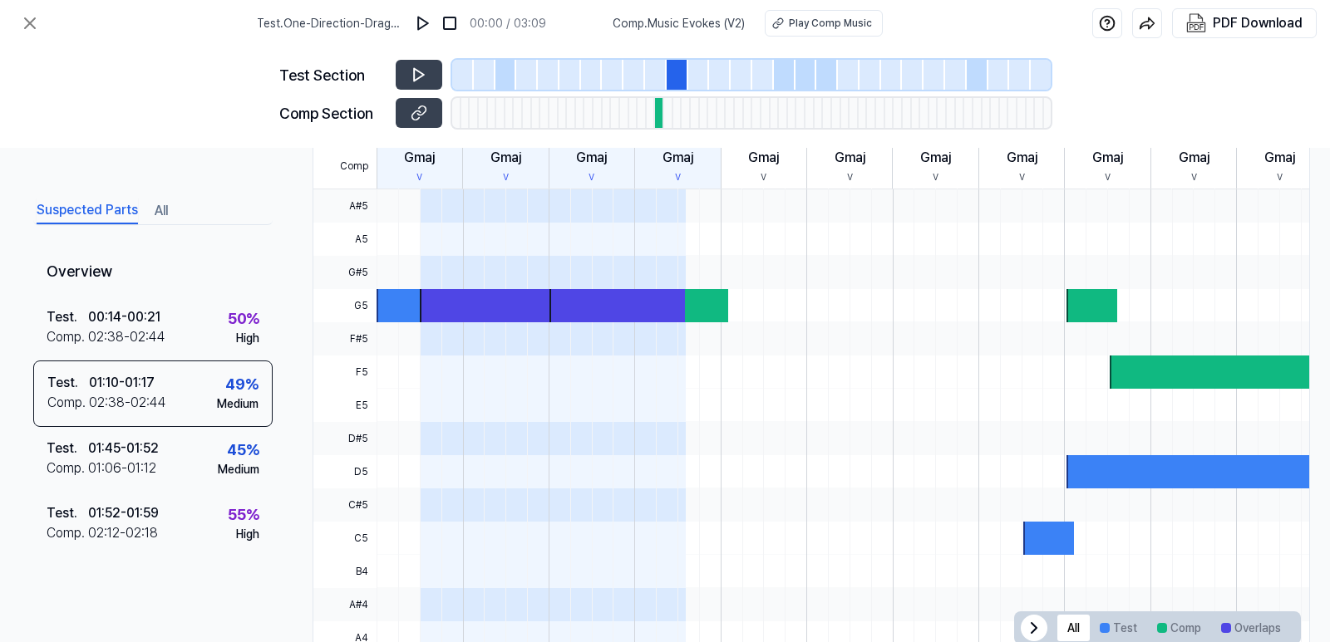
click at [484, 115] on div at bounding box center [483, 113] width 9 height 30
click at [677, 73] on div at bounding box center [677, 75] width 22 height 30
click at [654, 116] on div at bounding box center [651, 113] width 9 height 30
click at [500, 78] on div at bounding box center [506, 75] width 22 height 30
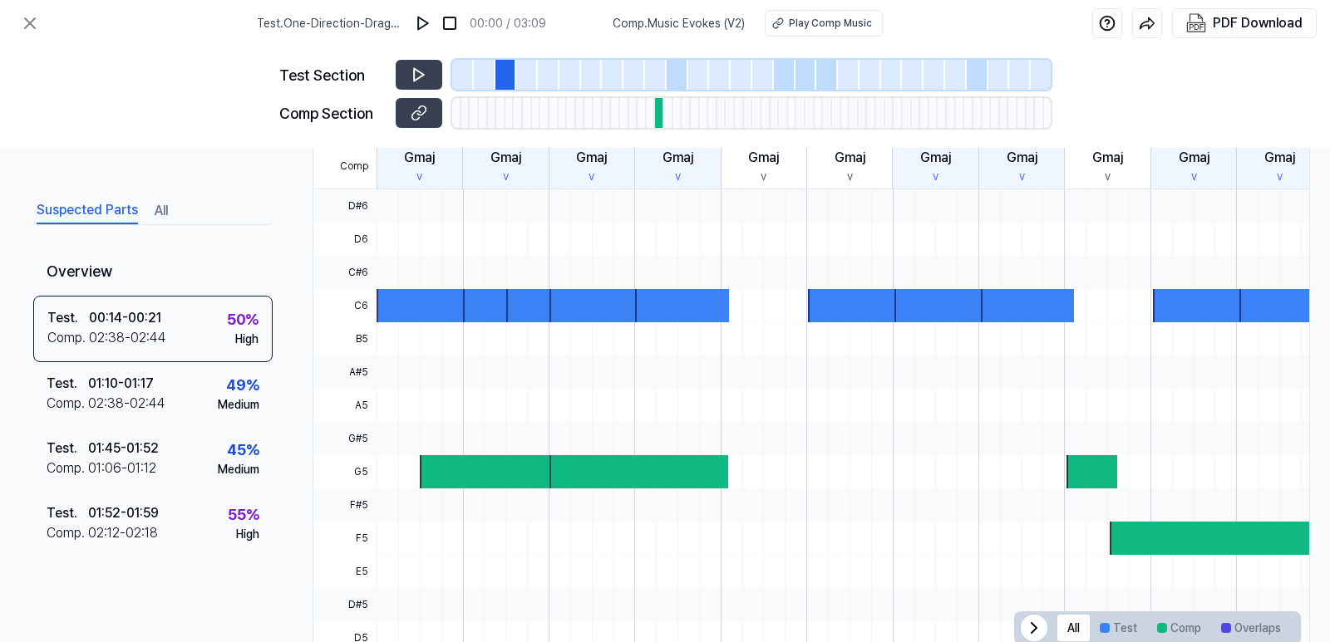
click at [793, 83] on div at bounding box center [785, 75] width 22 height 30
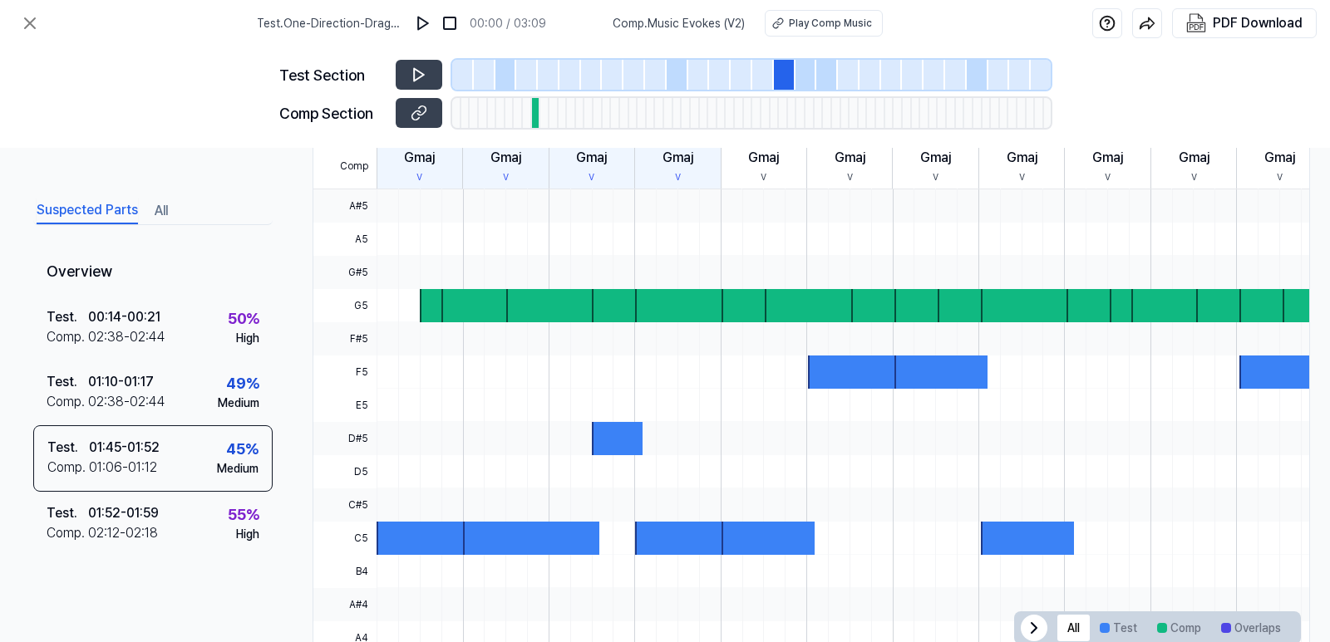
click at [804, 80] on div at bounding box center [806, 75] width 22 height 30
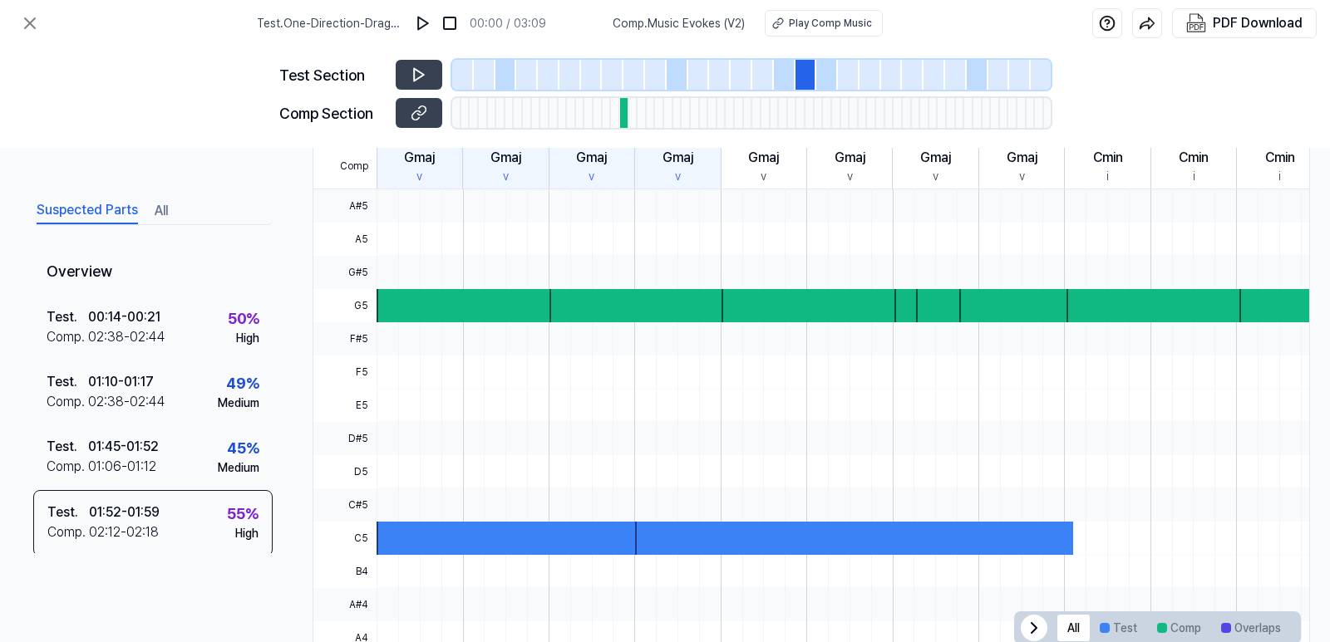
click at [822, 80] on div at bounding box center [827, 75] width 22 height 30
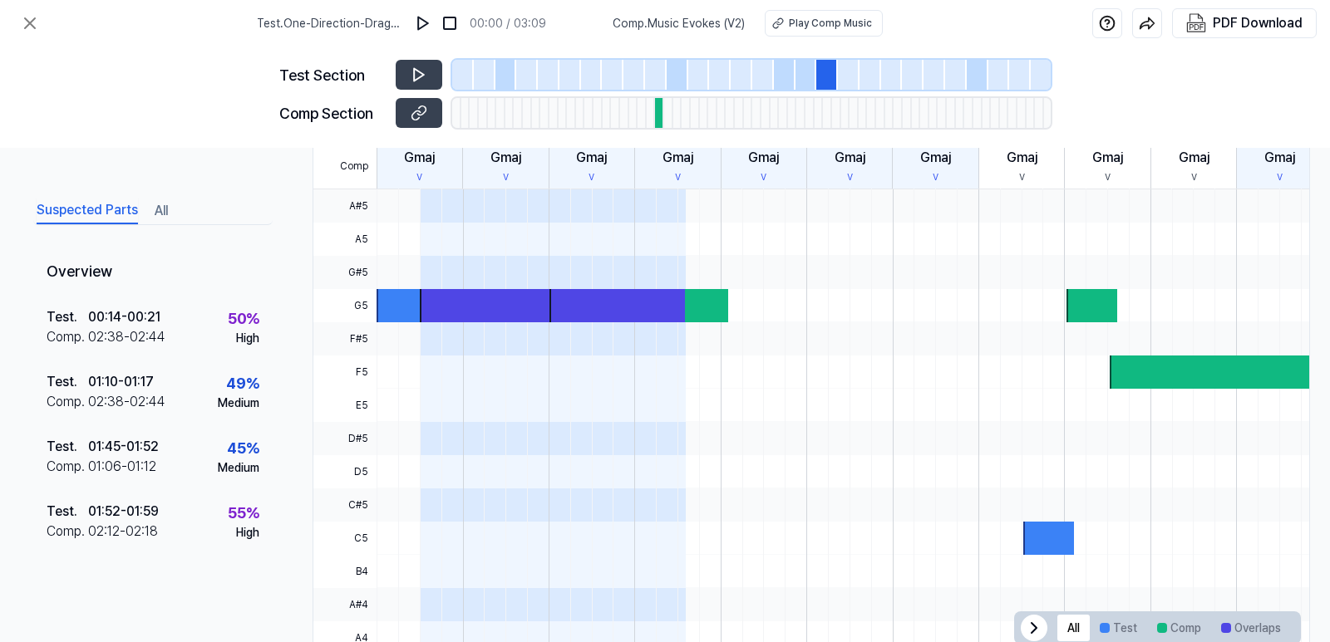
click at [1078, 113] on div "Test Section Comp Section" at bounding box center [665, 97] width 1330 height 101
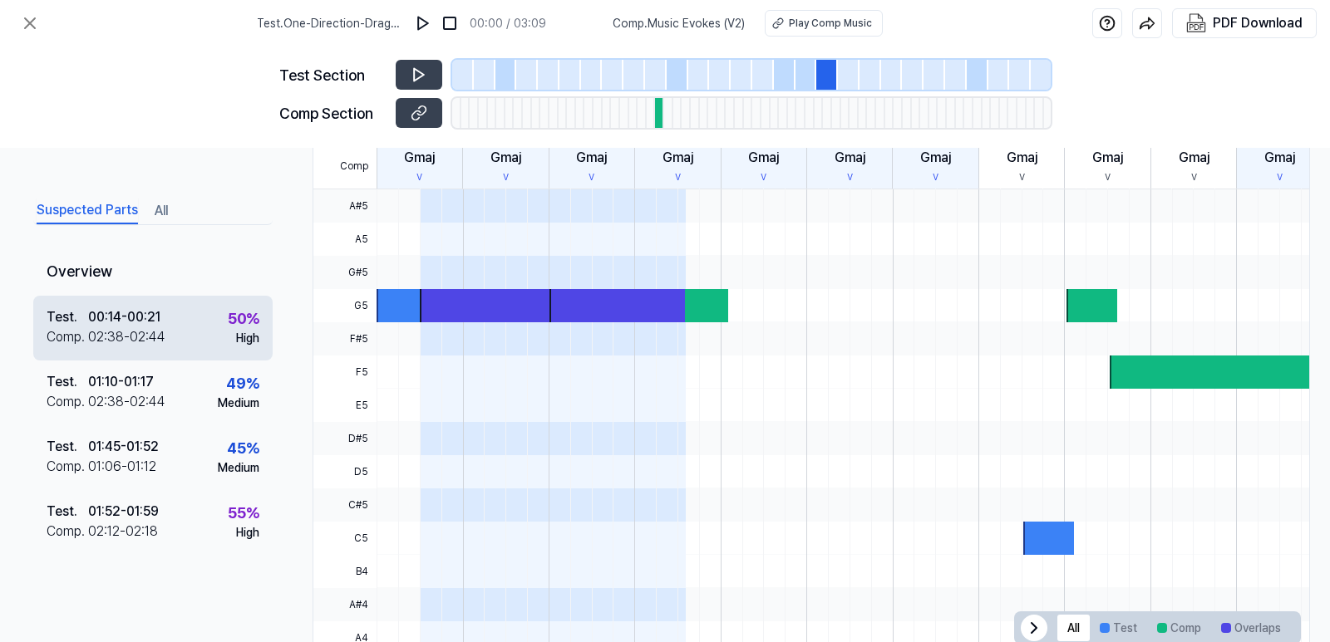
click at [194, 329] on div "Test . 00:14 - 00:21 Comp . 02:38 - 02:44 50 % High" at bounding box center [152, 328] width 239 height 65
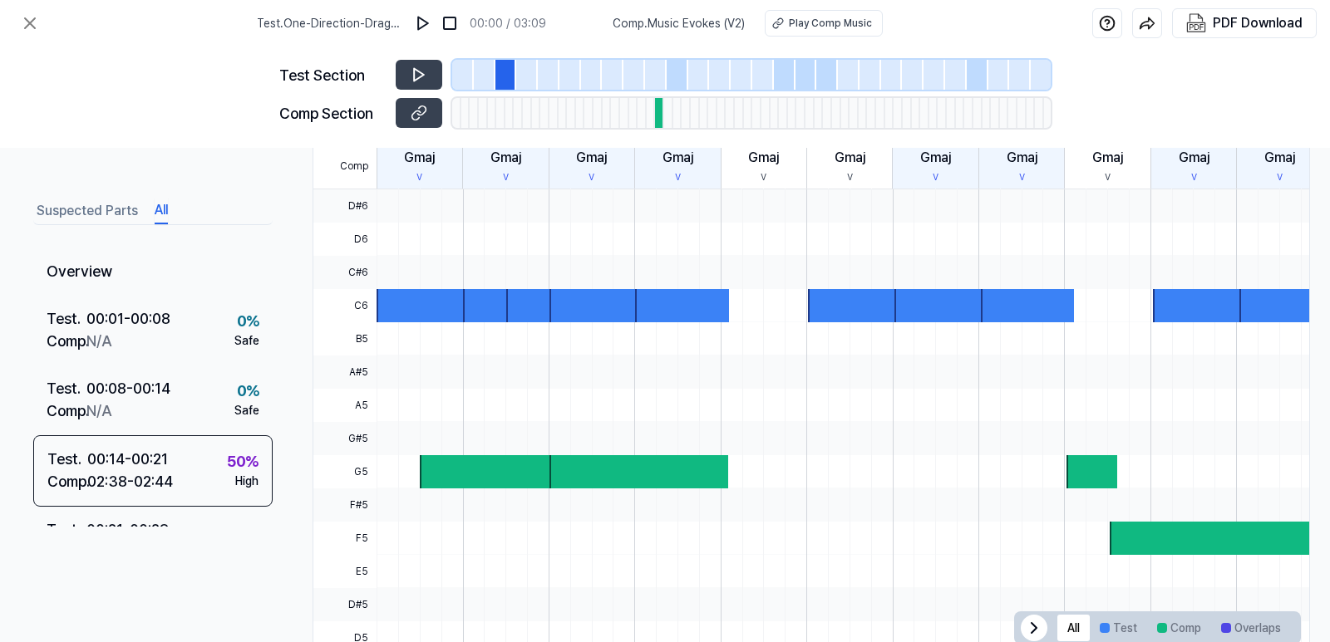
click at [168, 204] on button "All" at bounding box center [161, 211] width 13 height 27
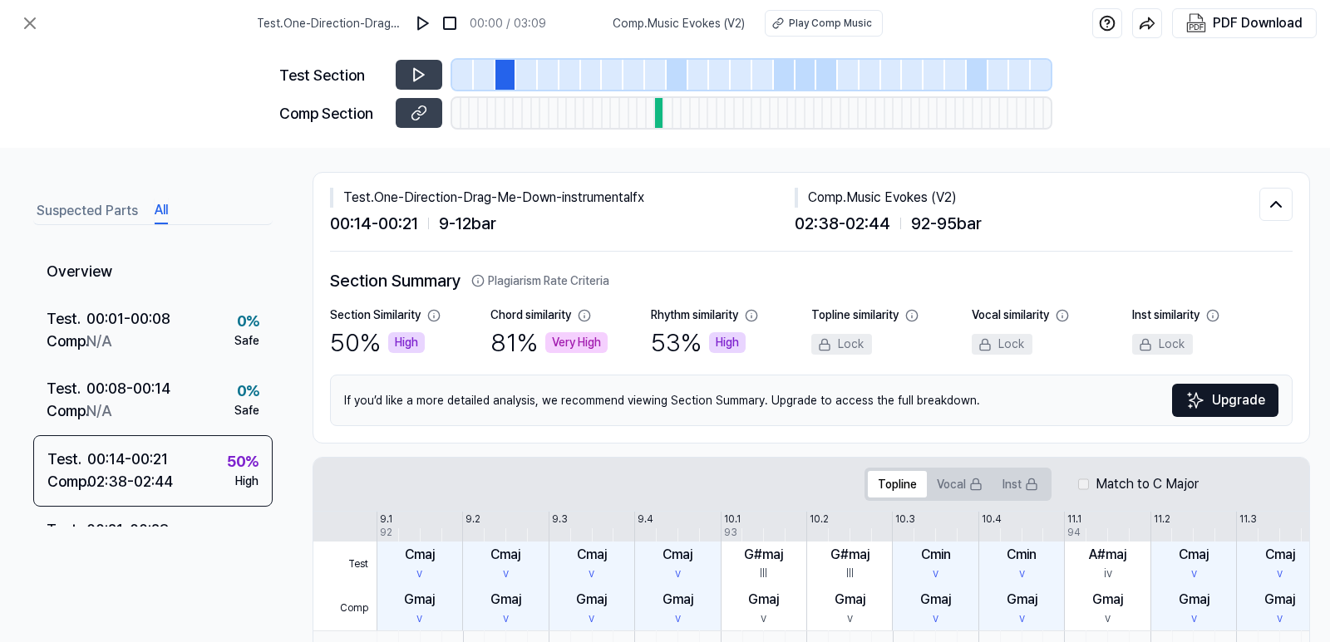
scroll to position [0, 0]
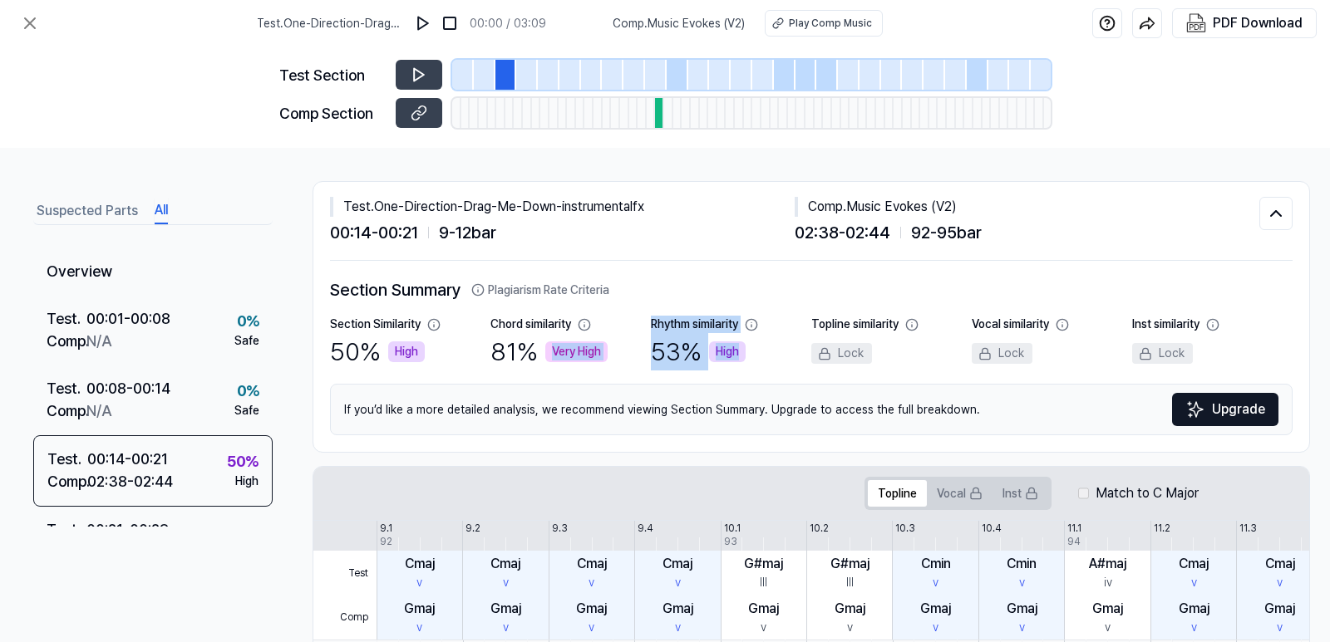
drag, startPoint x: 552, startPoint y: 348, endPoint x: 789, endPoint y: 372, distance: 238.1
click at [789, 372] on div "Section Summary Plagiarism Rate Criteria Section Similarity 50 % High Chord sim…" at bounding box center [811, 357] width 962 height 158
click at [711, 367] on div "53 % High" at bounding box center [698, 351] width 95 height 37
click at [83, 213] on button "Suspected Parts" at bounding box center [87, 211] width 101 height 27
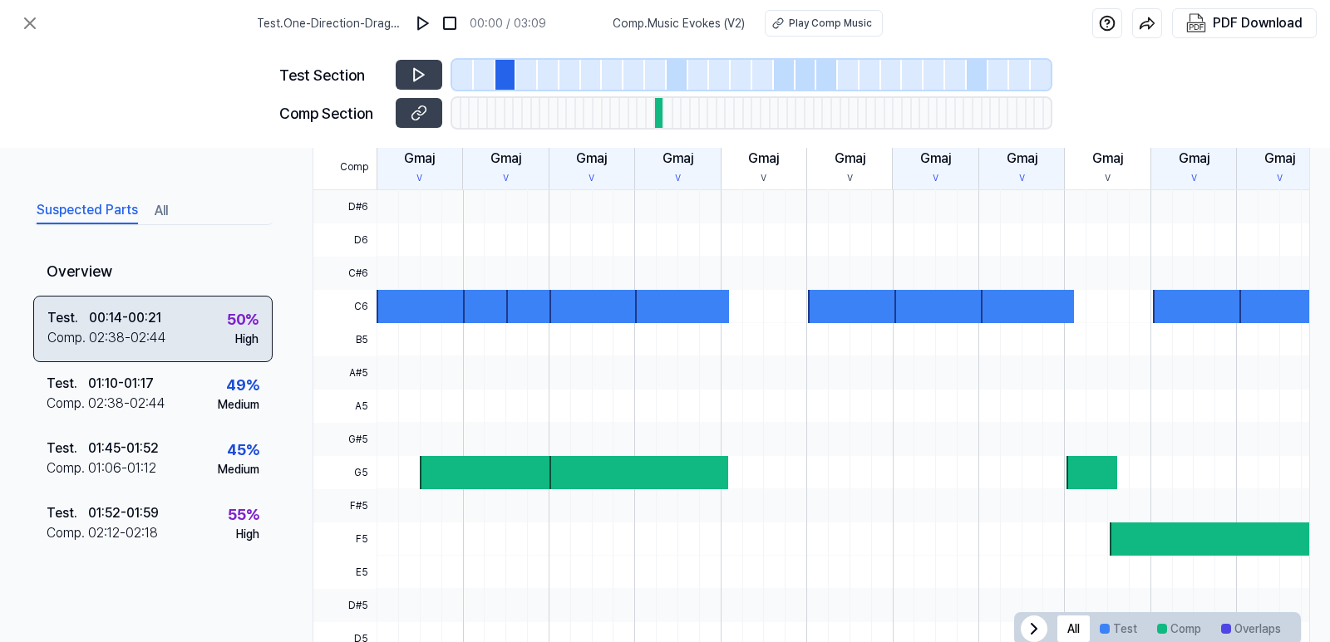
scroll to position [421, 0]
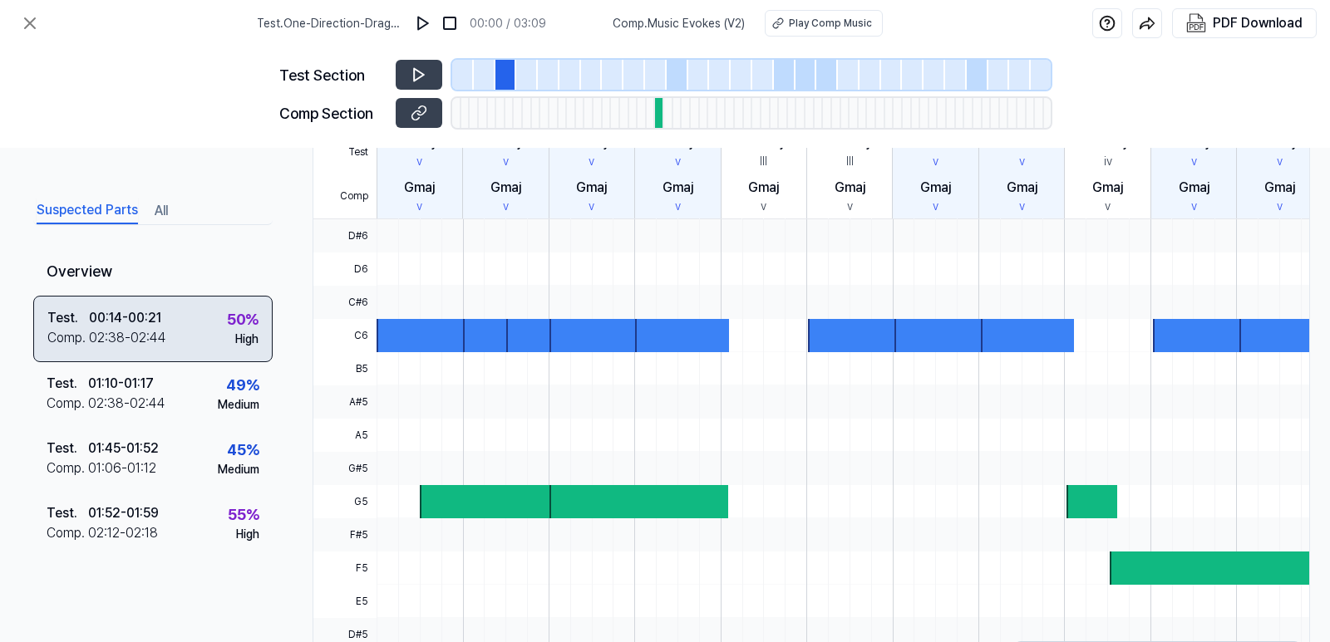
click at [181, 325] on div "Test . 00:14 - 00:21 Comp . 02:38 - 02:44 50 % High" at bounding box center [152, 329] width 239 height 66
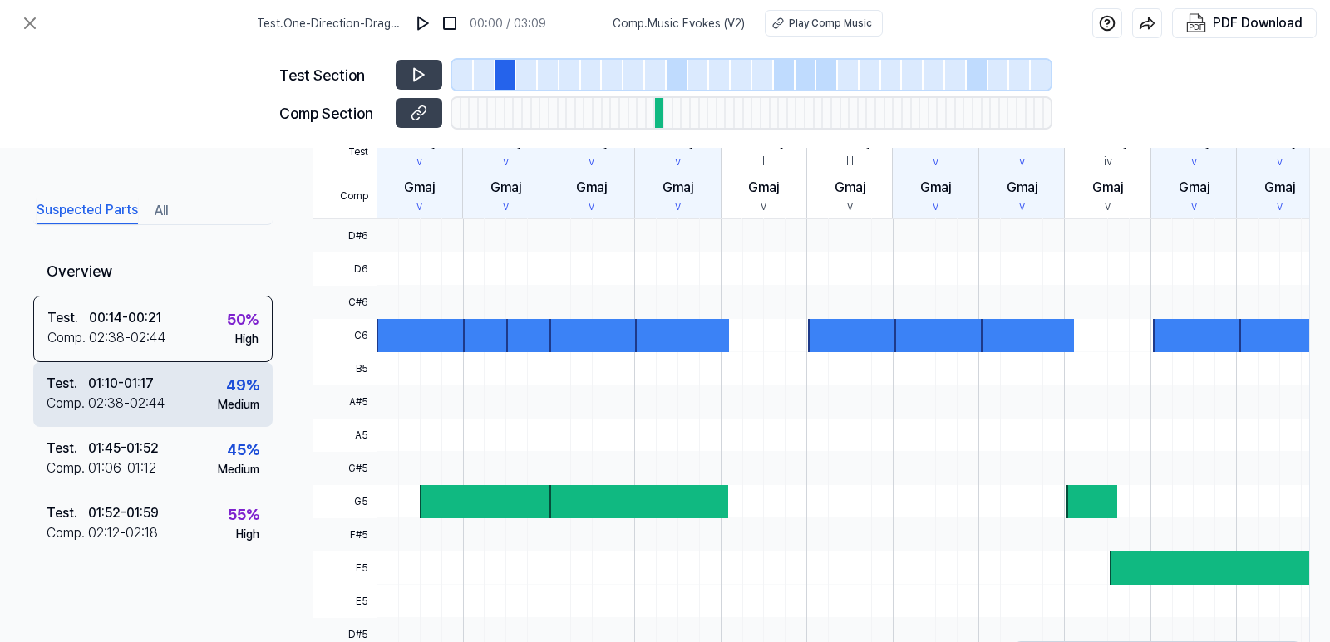
click at [160, 410] on div "02:38 - 02:44" at bounding box center [126, 404] width 77 height 20
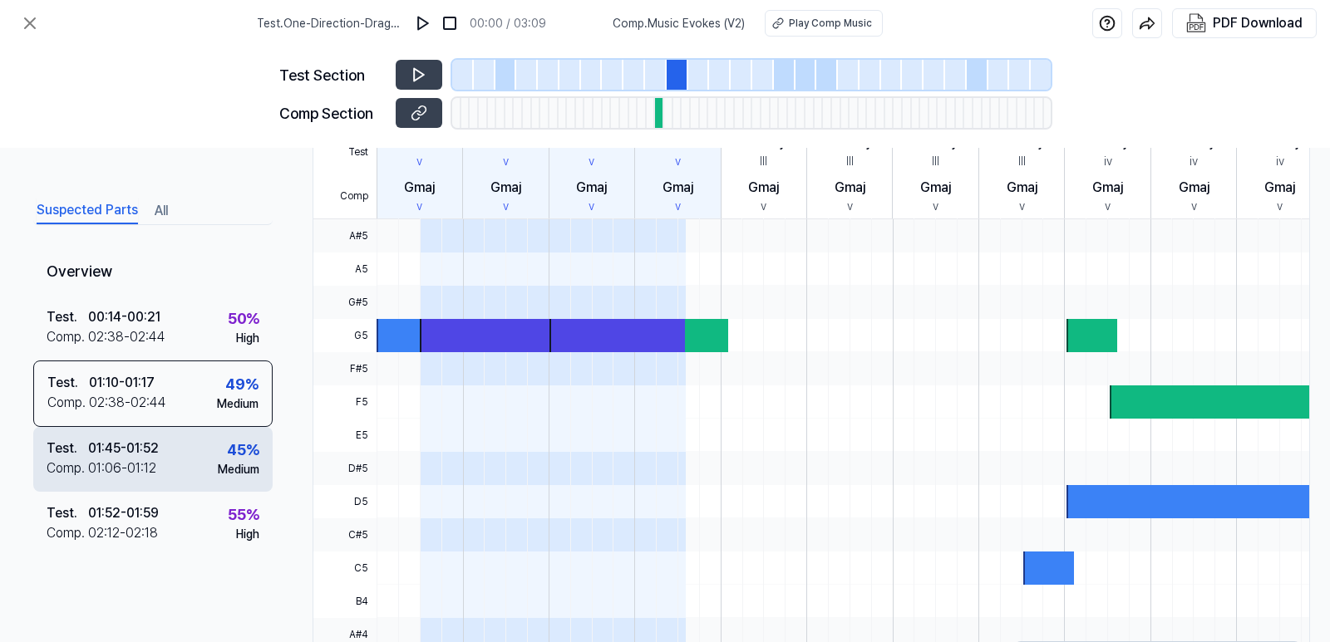
click at [175, 461] on div "Test . 01:45 - 01:52 Comp . 01:06 - 01:12 45 % Medium" at bounding box center [152, 459] width 239 height 65
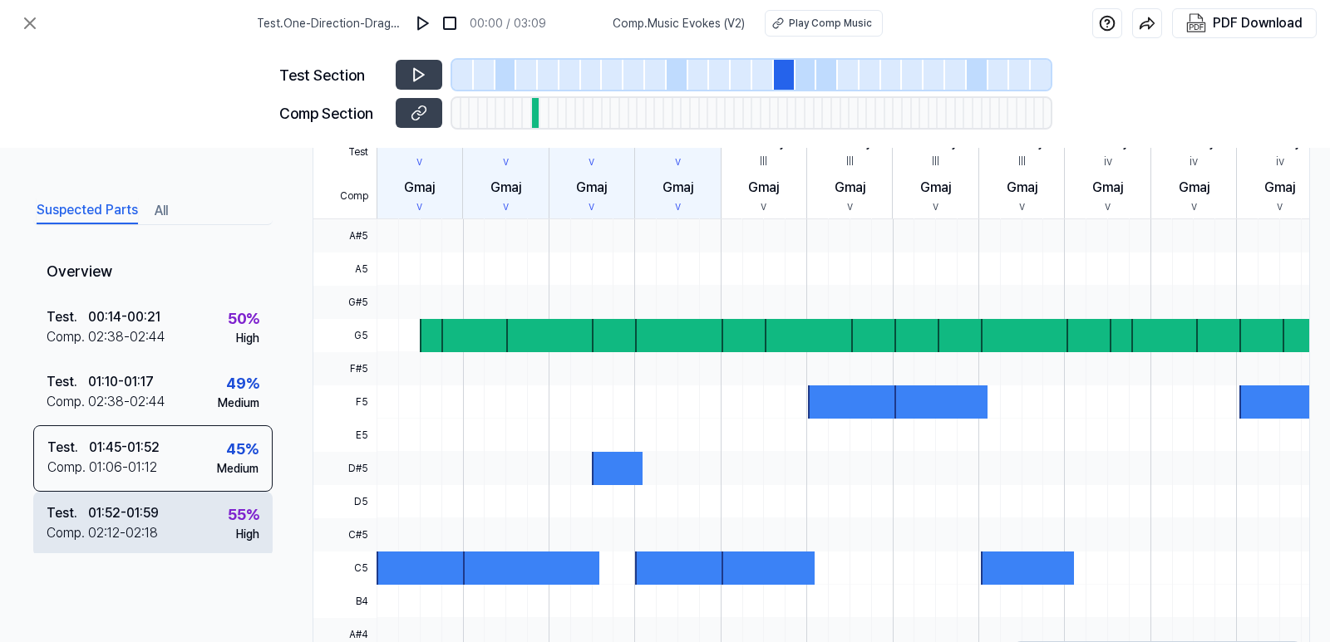
click at [178, 524] on div "Test . 01:52 - 01:59 Comp . 02:12 - 02:18 55 % High" at bounding box center [152, 524] width 239 height 65
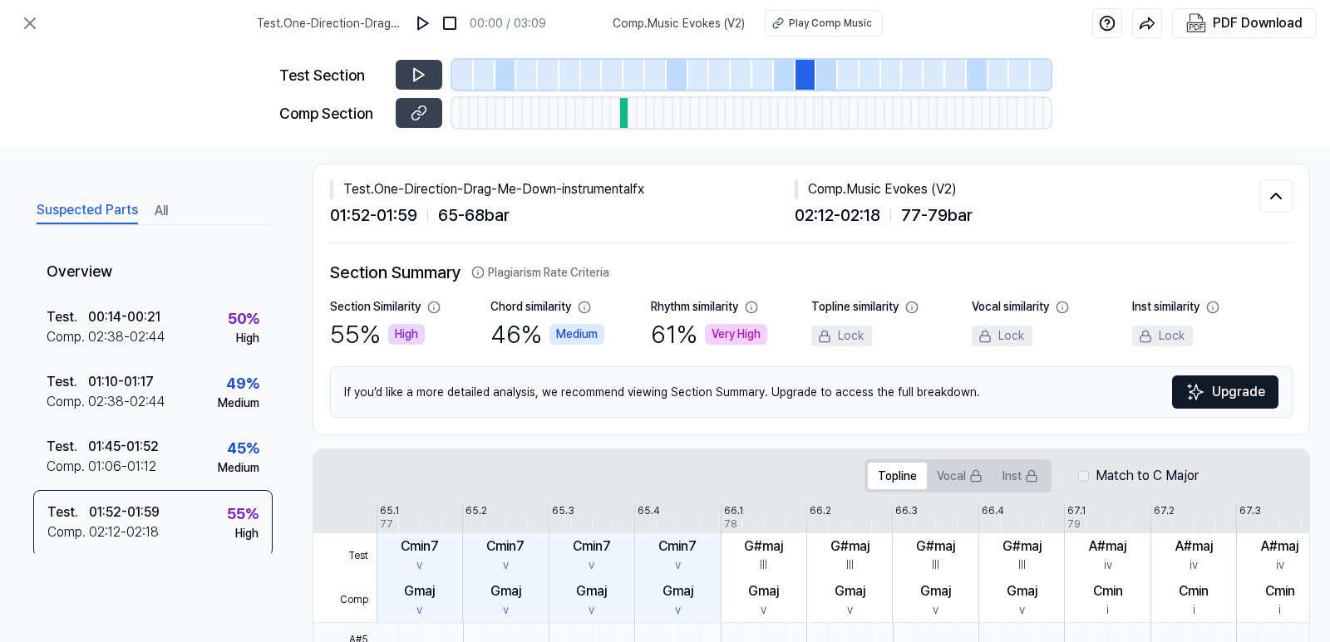
scroll to position [0, 0]
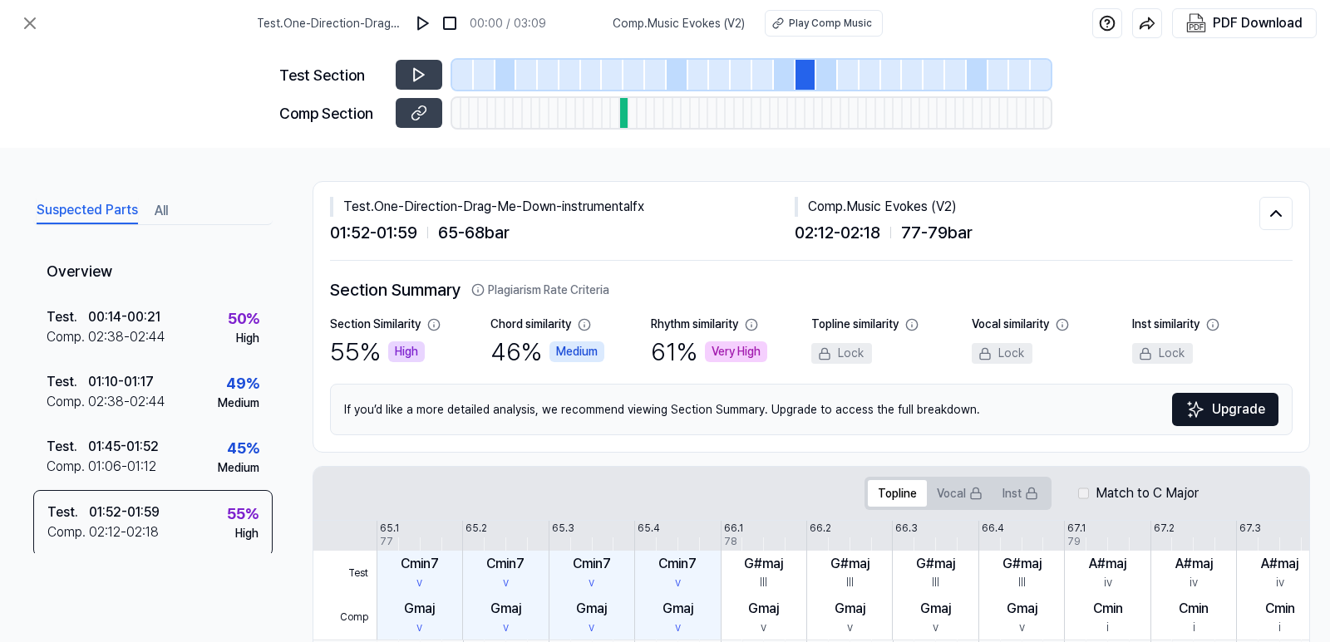
click at [746, 357] on div "Very High" at bounding box center [736, 352] width 62 height 21
click at [809, 70] on div at bounding box center [806, 75] width 22 height 30
click at [420, 19] on img at bounding box center [423, 23] width 17 height 17
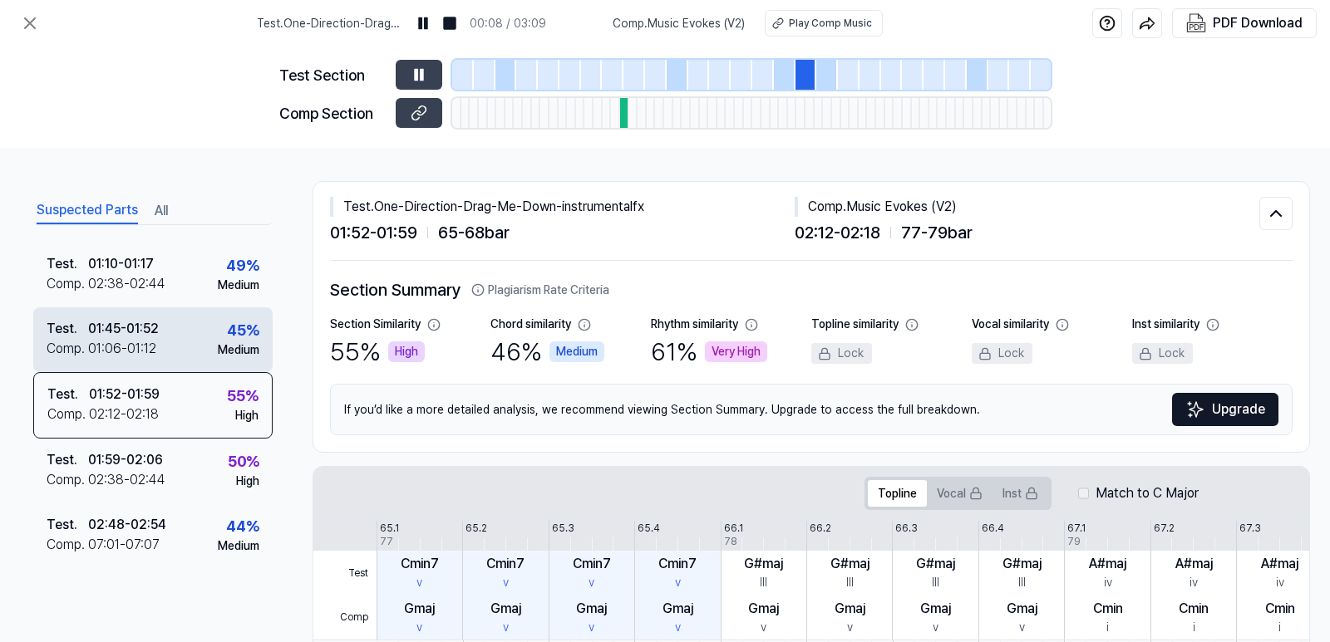
scroll to position [140, 0]
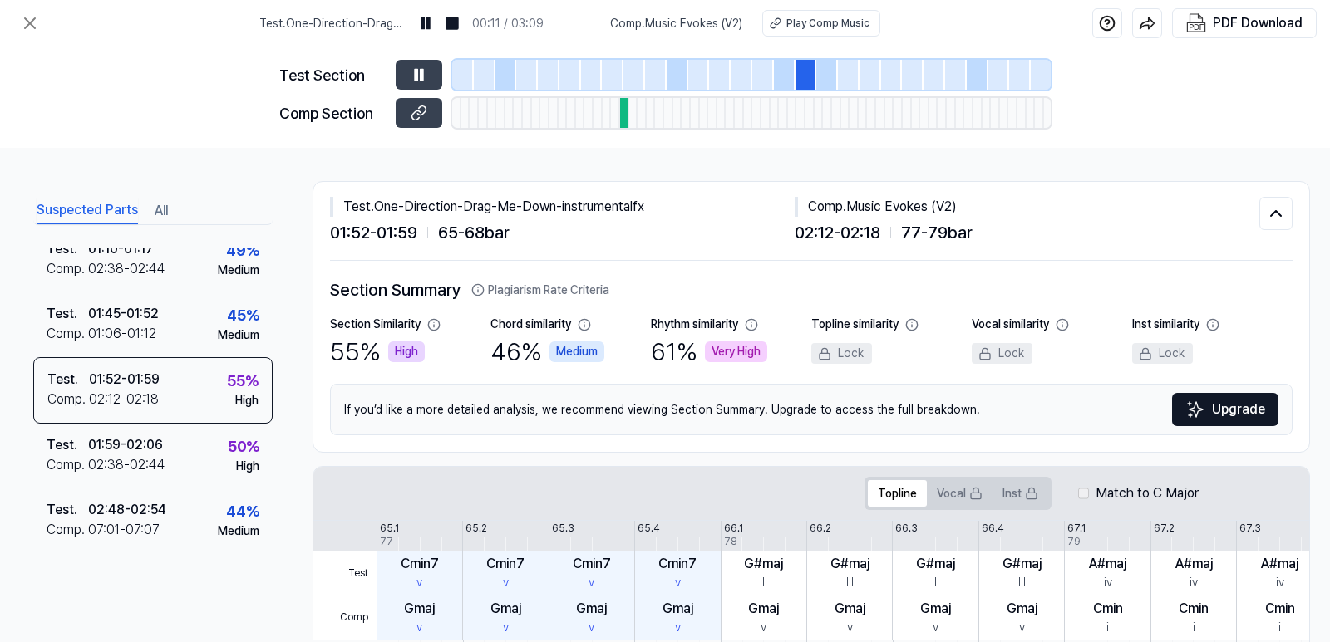
click at [461, 73] on div at bounding box center [463, 75] width 22 height 30
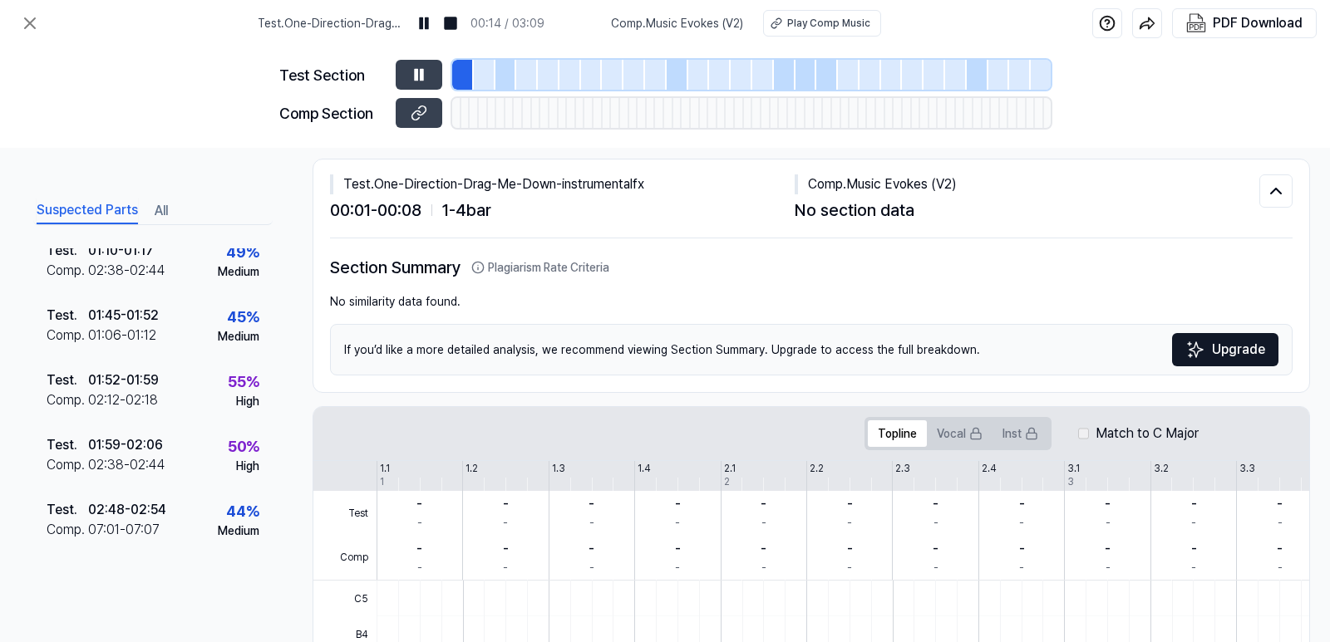
scroll to position [0, 0]
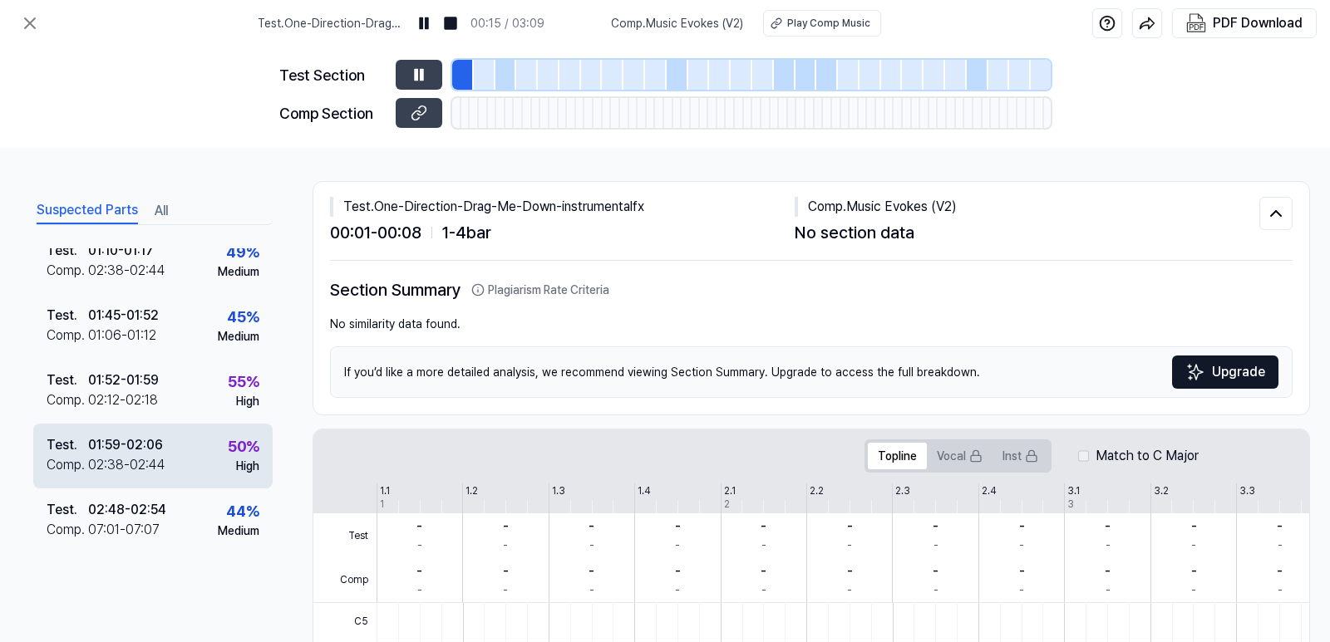
click at [138, 457] on div "02:38 - 02:44" at bounding box center [126, 465] width 77 height 20
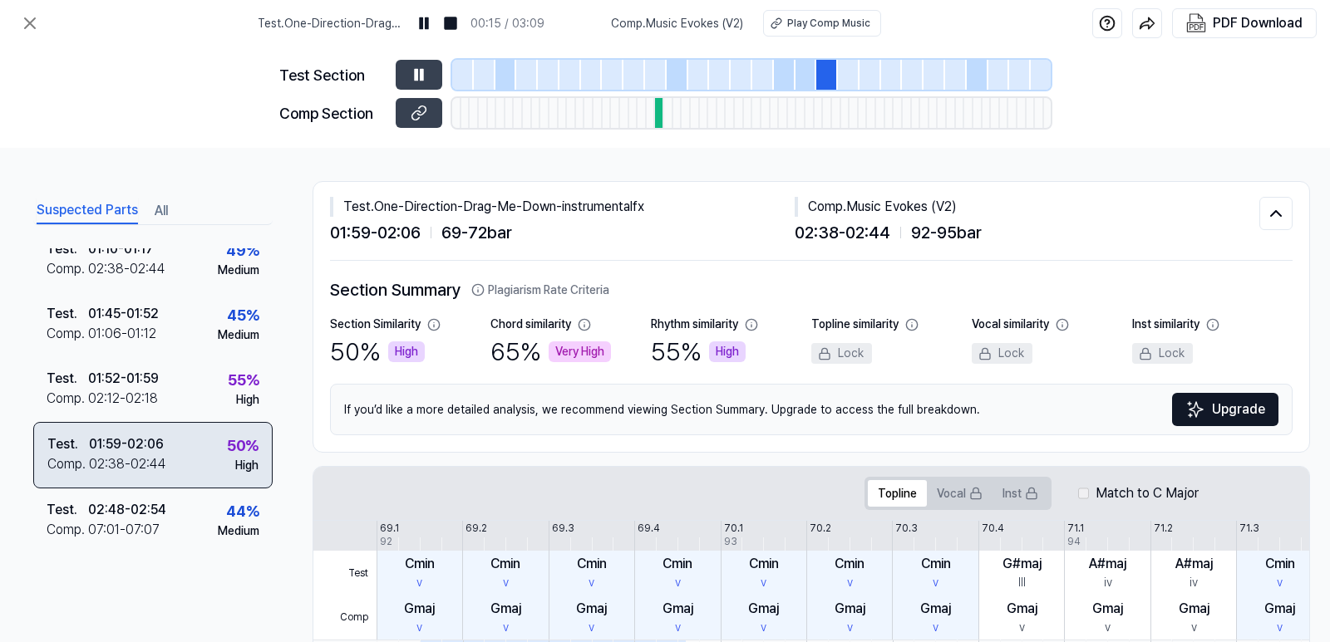
scroll to position [140, 0]
